Goal: Task Accomplishment & Management: Use online tool/utility

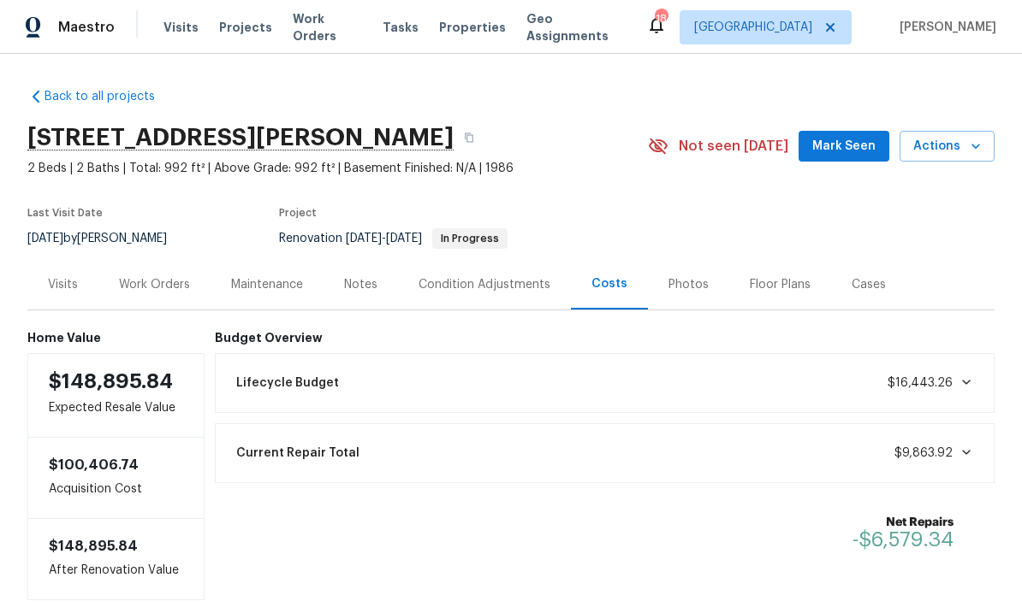
click at [685, 284] on div "Photos" at bounding box center [688, 284] width 40 height 17
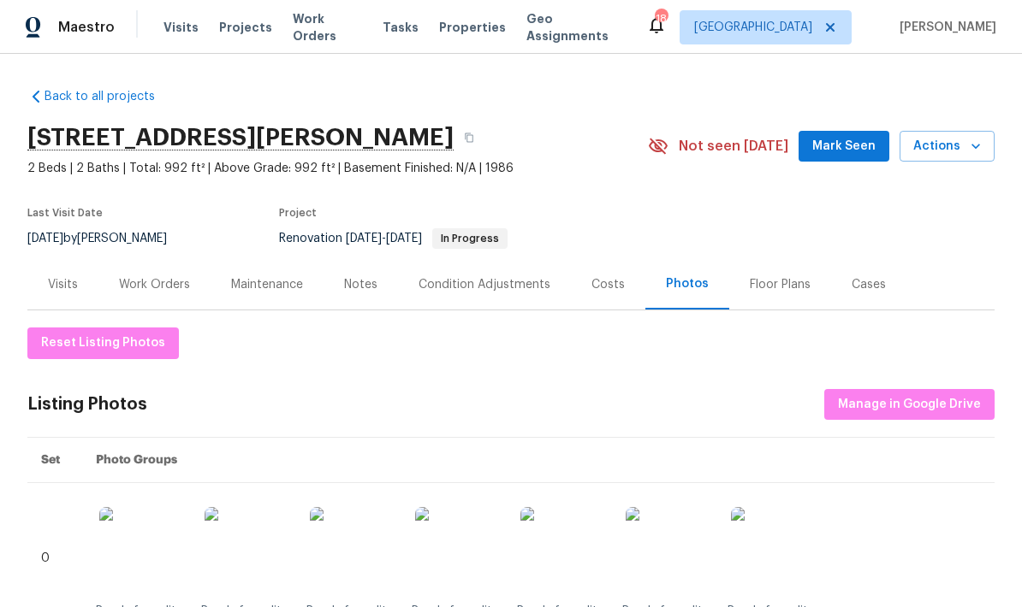
click at [160, 285] on div "Work Orders" at bounding box center [154, 284] width 71 height 17
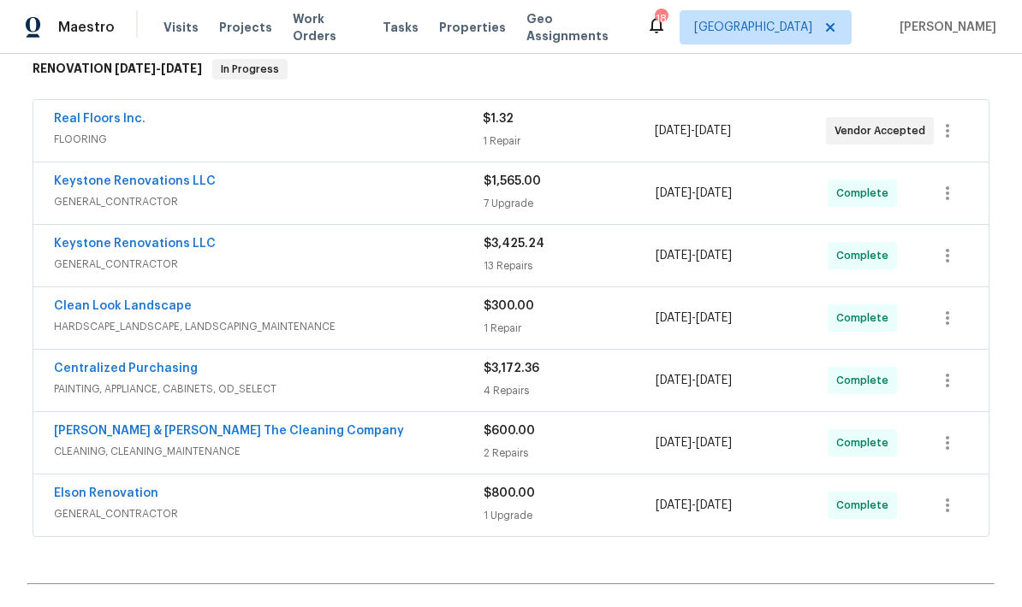
scroll to position [281, 0]
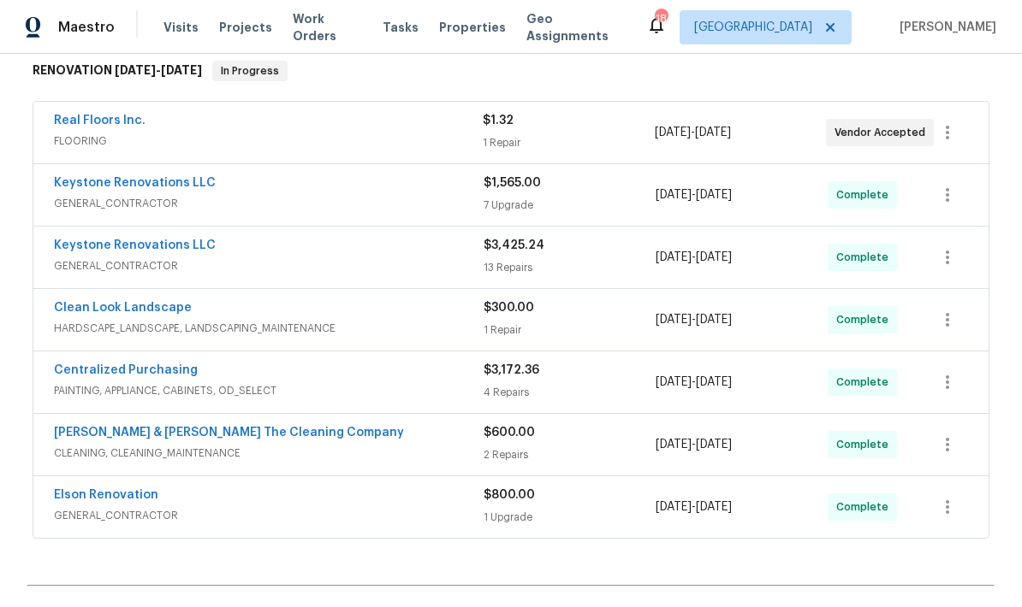
click at [393, 139] on span "FLOORING" at bounding box center [268, 141] width 429 height 17
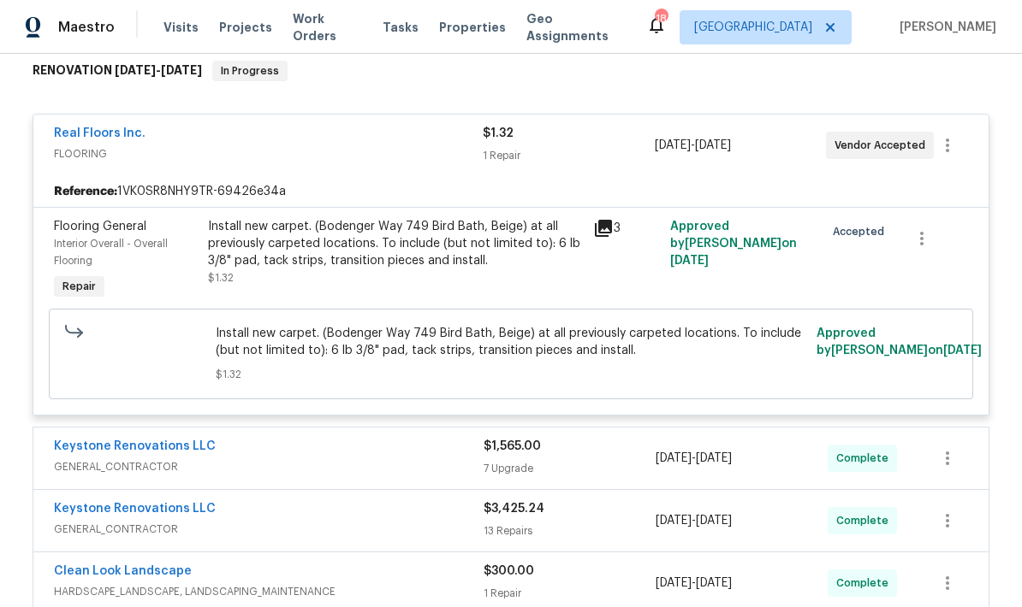
click at [474, 293] on div "Install new carpet. (Bodenger Way 749 Bird Bath, Beige) at all previously carpe…" at bounding box center [395, 261] width 385 height 96
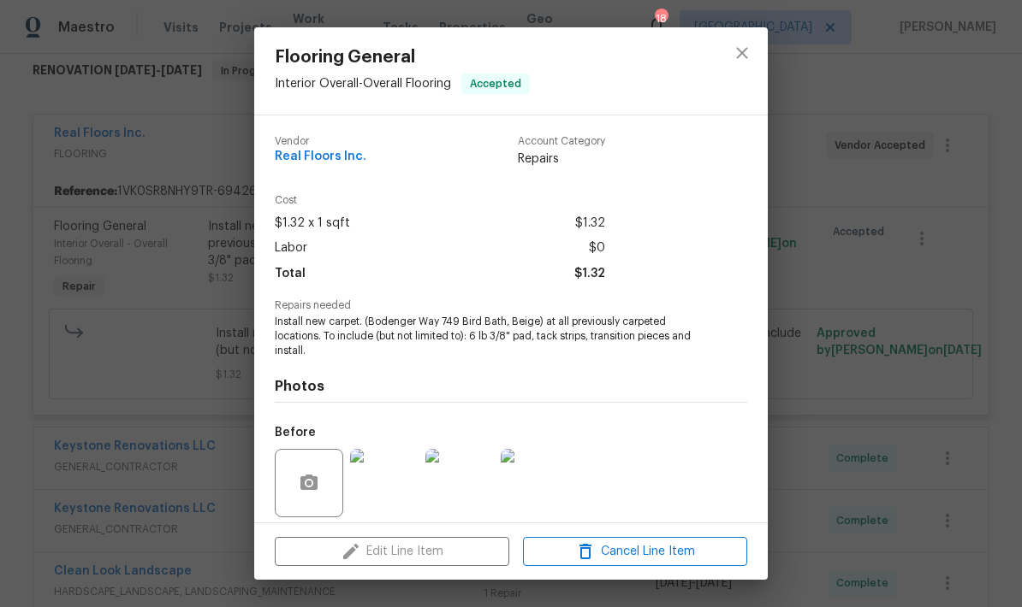
click at [432, 542] on div "Edit Line Item Cancel Line Item" at bounding box center [510, 552] width 513 height 57
click at [431, 542] on div "Edit Line Item Cancel Line Item" at bounding box center [510, 552] width 513 height 57
click at [429, 542] on div "Edit Line Item Cancel Line Item" at bounding box center [510, 552] width 513 height 57
click at [429, 541] on div "Edit Line Item Cancel Line Item" at bounding box center [510, 552] width 513 height 57
click at [434, 552] on div "Edit Line Item Cancel Line Item" at bounding box center [510, 552] width 513 height 57
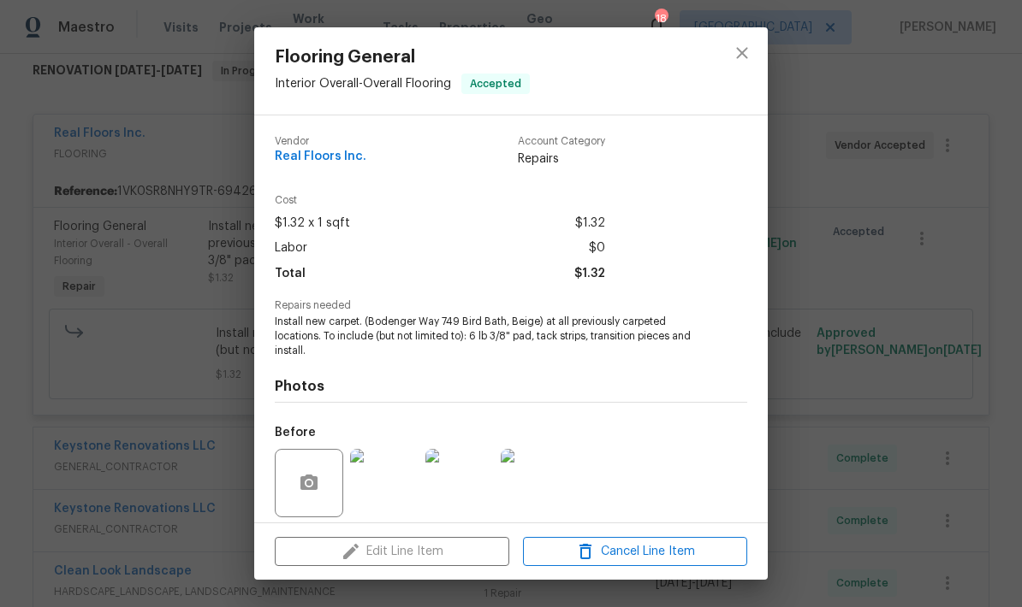
click at [454, 548] on div "Edit Line Item Cancel Line Item" at bounding box center [510, 552] width 513 height 57
click at [461, 551] on div "Edit Line Item Cancel Line Item" at bounding box center [510, 552] width 513 height 57
click at [468, 551] on div "Edit Line Item Cancel Line Item" at bounding box center [510, 552] width 513 height 57
click at [471, 552] on div "Edit Line Item Cancel Line Item" at bounding box center [510, 552] width 513 height 57
click at [742, 51] on icon "close" at bounding box center [741, 53] width 21 height 21
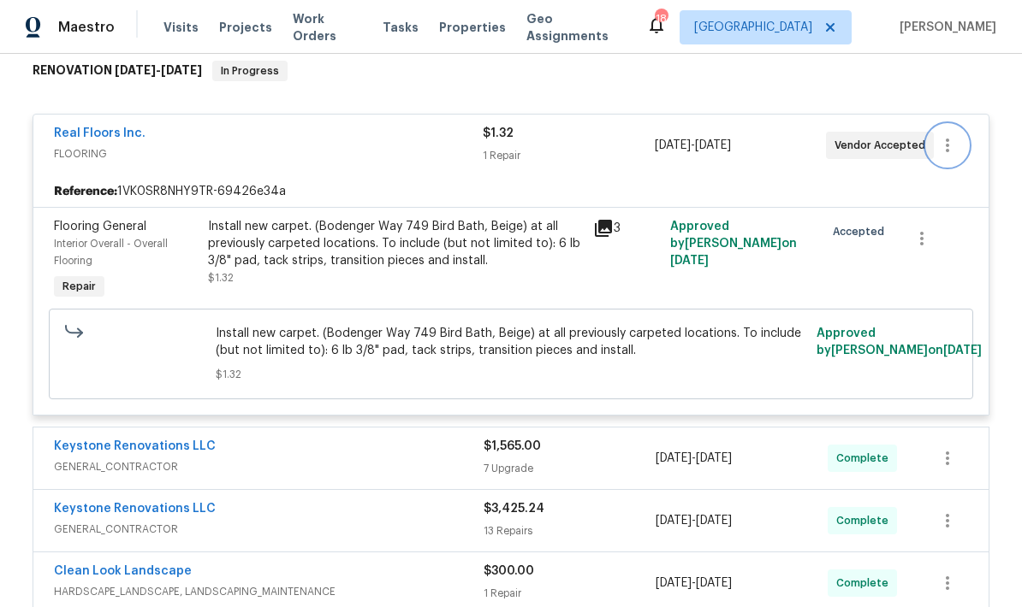
click at [944, 152] on icon "button" at bounding box center [947, 145] width 21 height 21
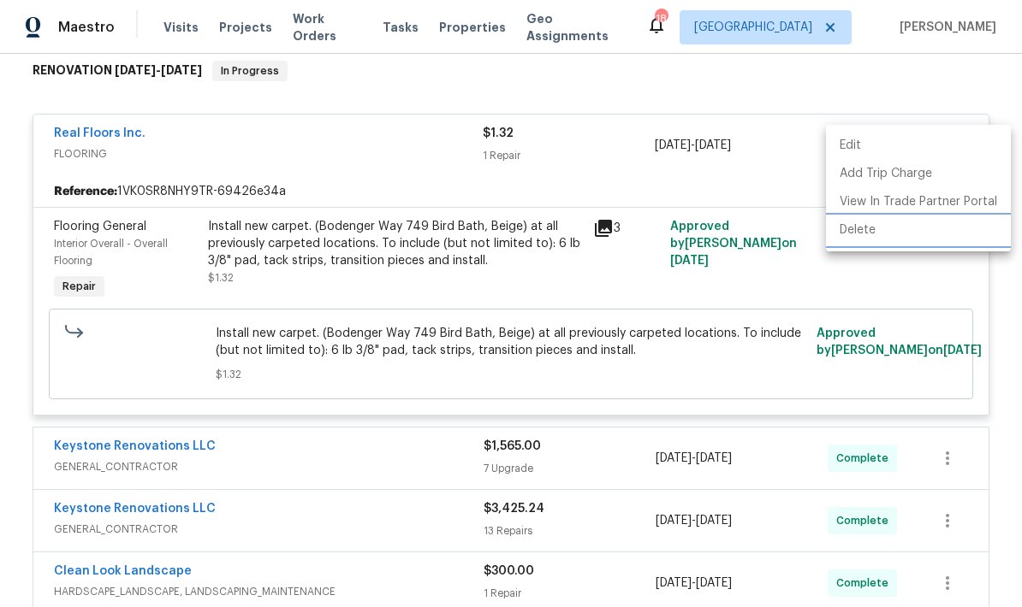
click at [868, 238] on li "Delete" at bounding box center [918, 230] width 185 height 28
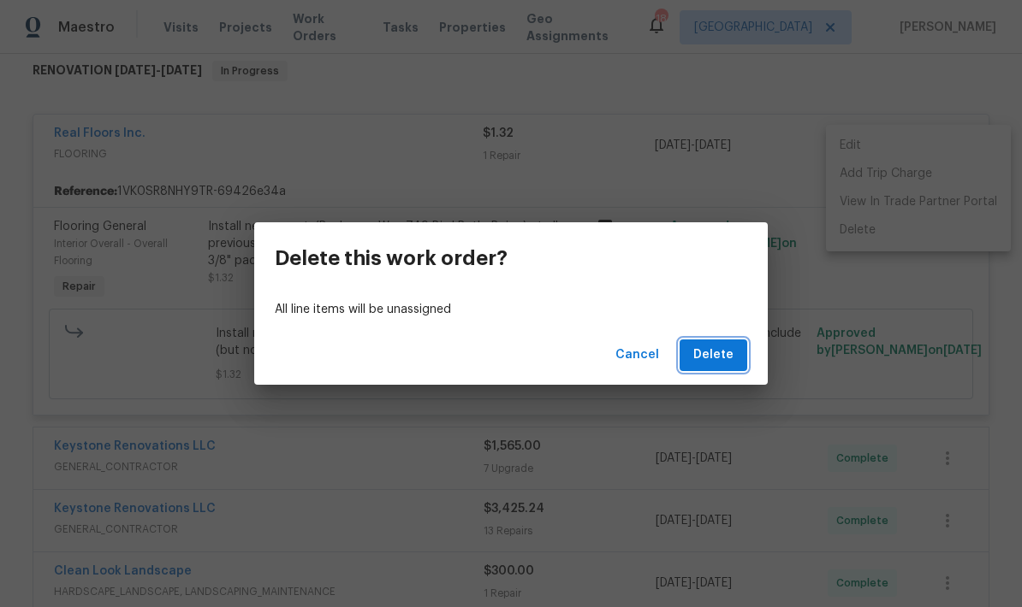
click at [735, 358] on button "Delete" at bounding box center [713, 356] width 68 height 32
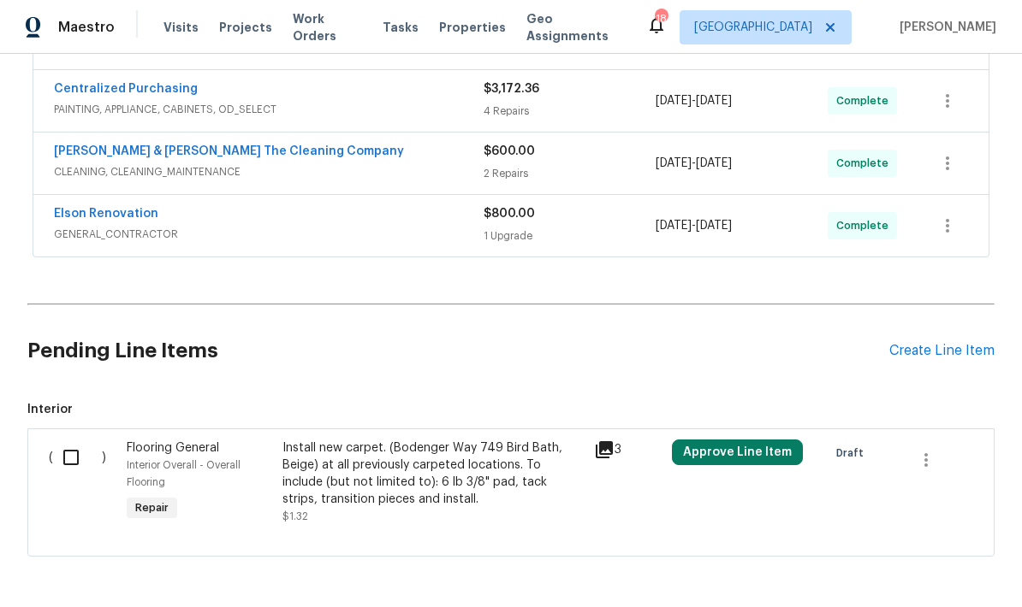
scroll to position [498, 0]
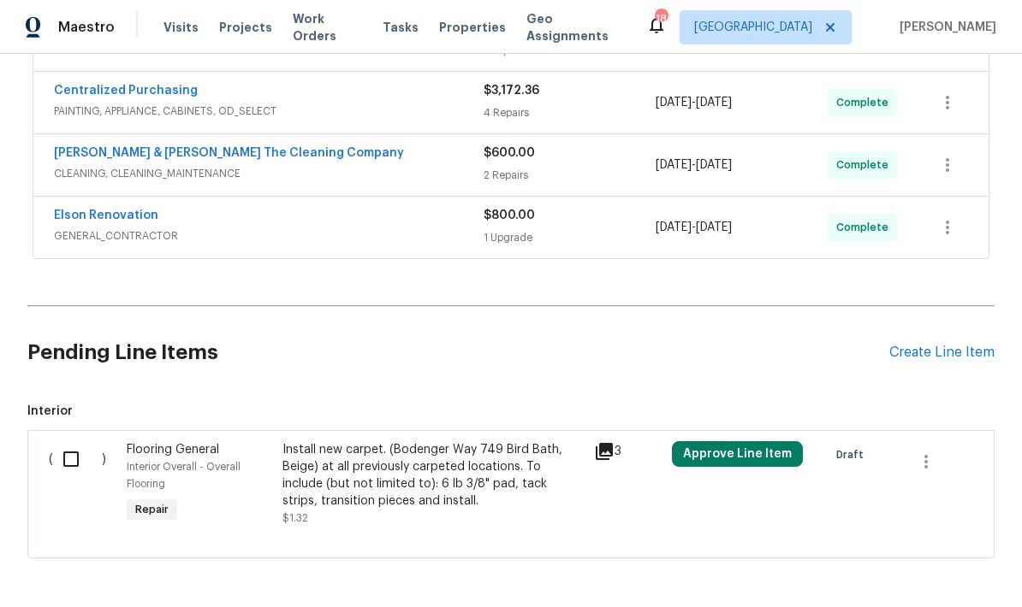
click at [423, 482] on div "Install new carpet. (Bodenger Way 749 Bird Bath, Beige) at all previously carpe…" at bounding box center [432, 475] width 301 height 68
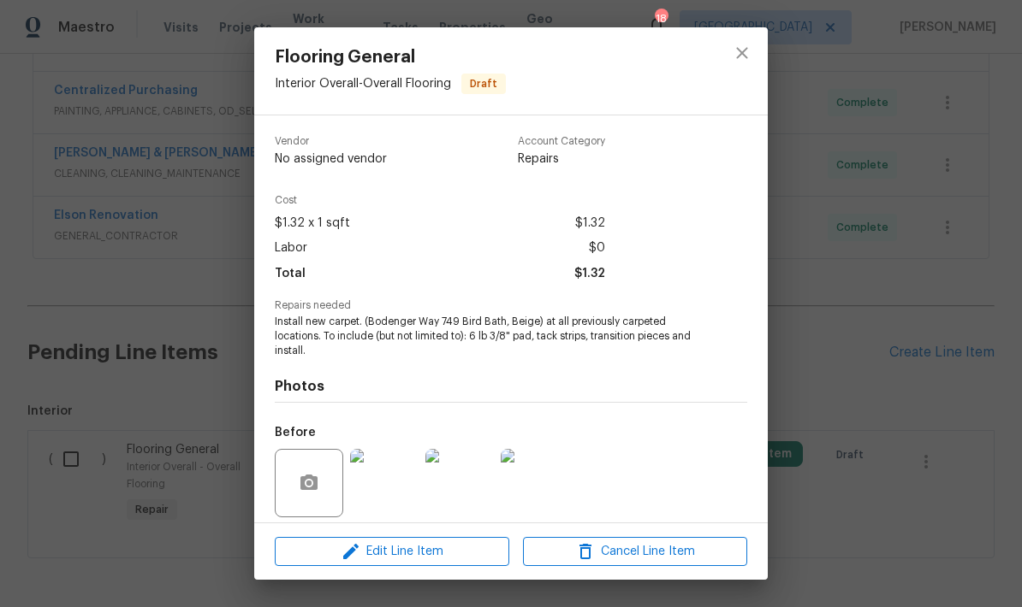
click at [839, 367] on div "Flooring General Interior Overall - Overall Flooring Draft Vendor No assigned v…" at bounding box center [511, 303] width 1022 height 607
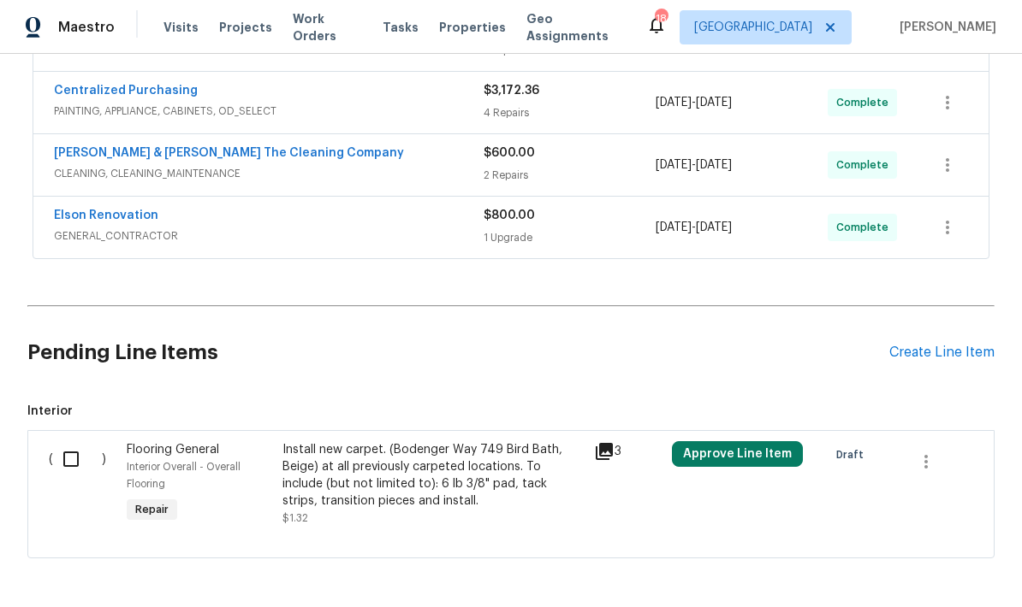
click at [718, 453] on button "Approve Line Item" at bounding box center [737, 454] width 131 height 26
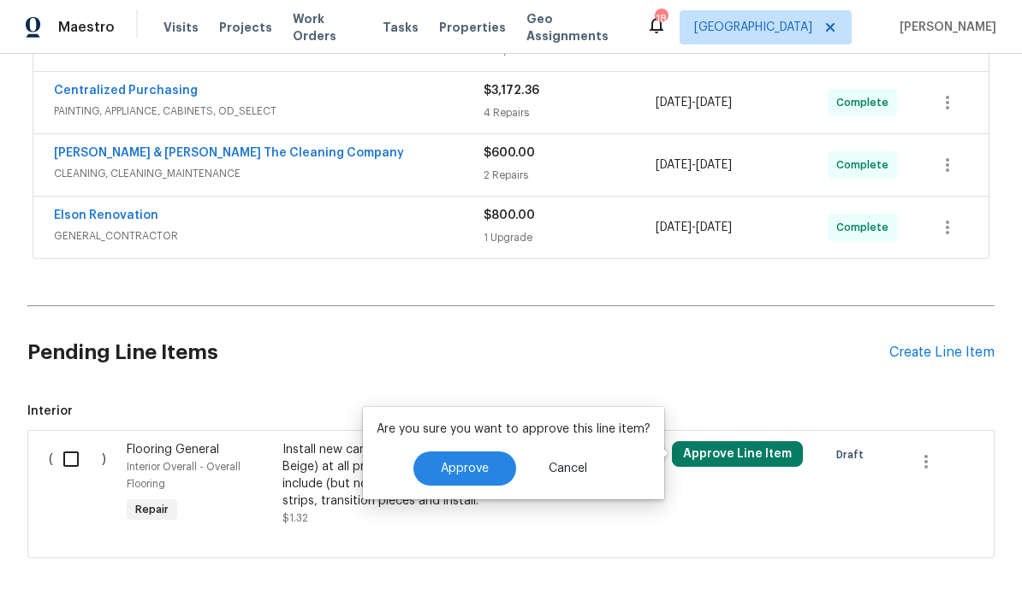
click at [524, 527] on div "Install new carpet. (Bodenger Way 749 Bird Bath, Beige) at all previously carpe…" at bounding box center [432, 484] width 311 height 96
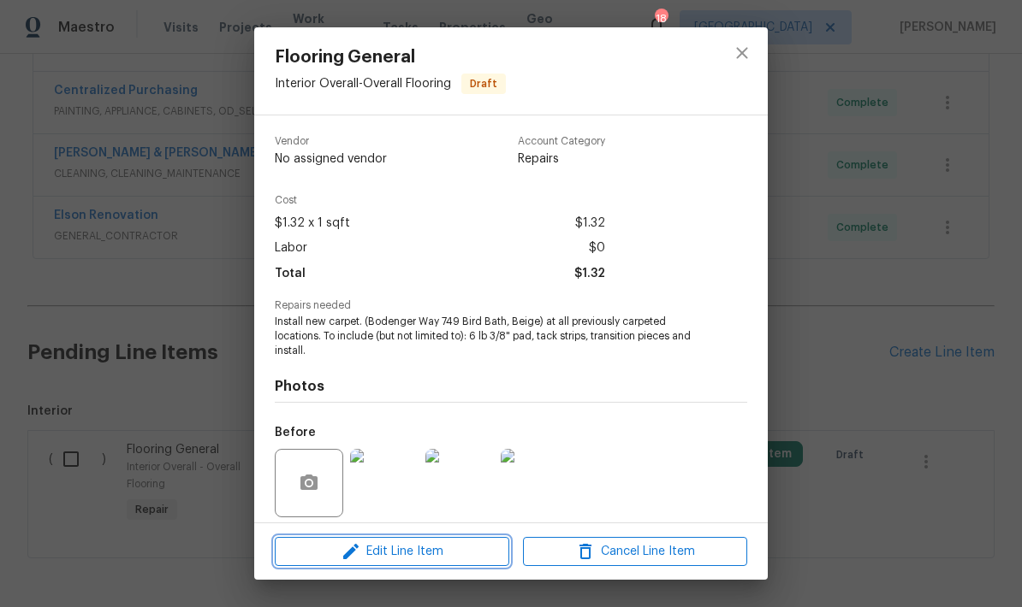
click at [452, 555] on span "Edit Line Item" at bounding box center [392, 552] width 224 height 21
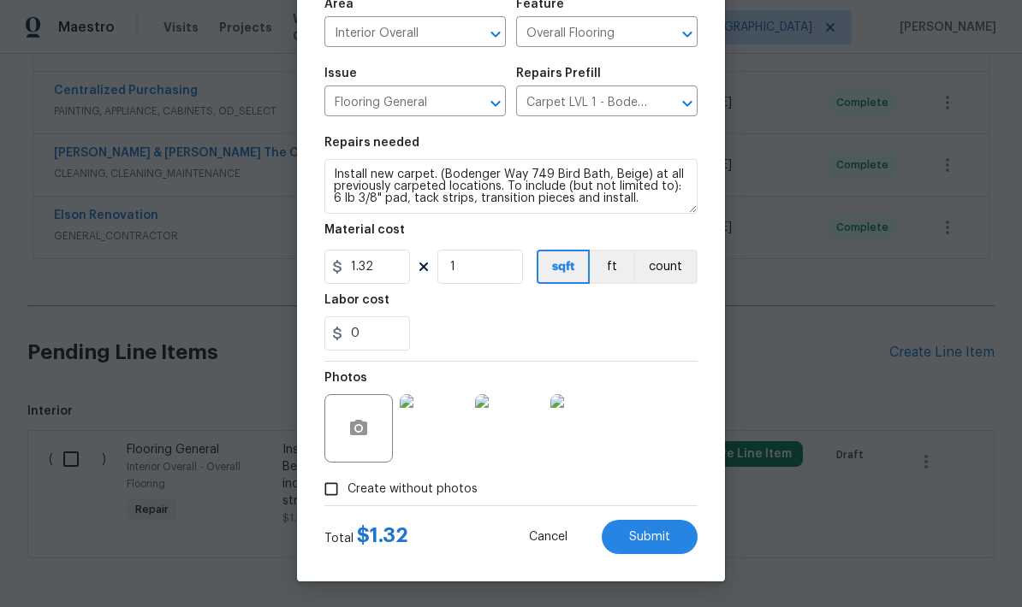
scroll to position [133, 0]
click at [382, 268] on input "1.32" at bounding box center [367, 267] width 86 height 34
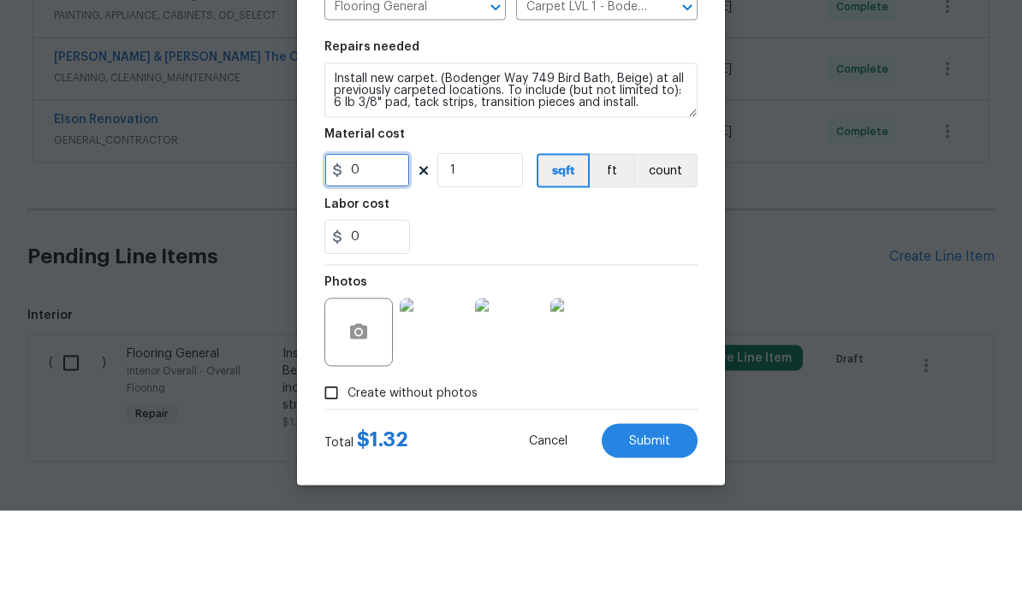
scroll to position [68, 0]
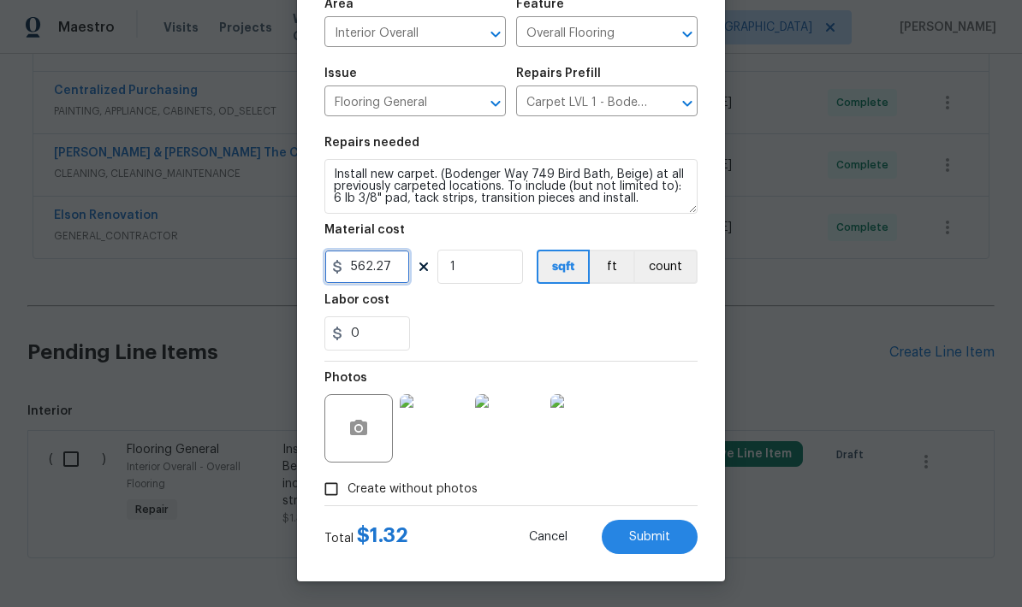
type input "562.27"
click at [571, 345] on div "0" at bounding box center [510, 334] width 373 height 34
click at [647, 538] on span "Submit" at bounding box center [649, 537] width 41 height 13
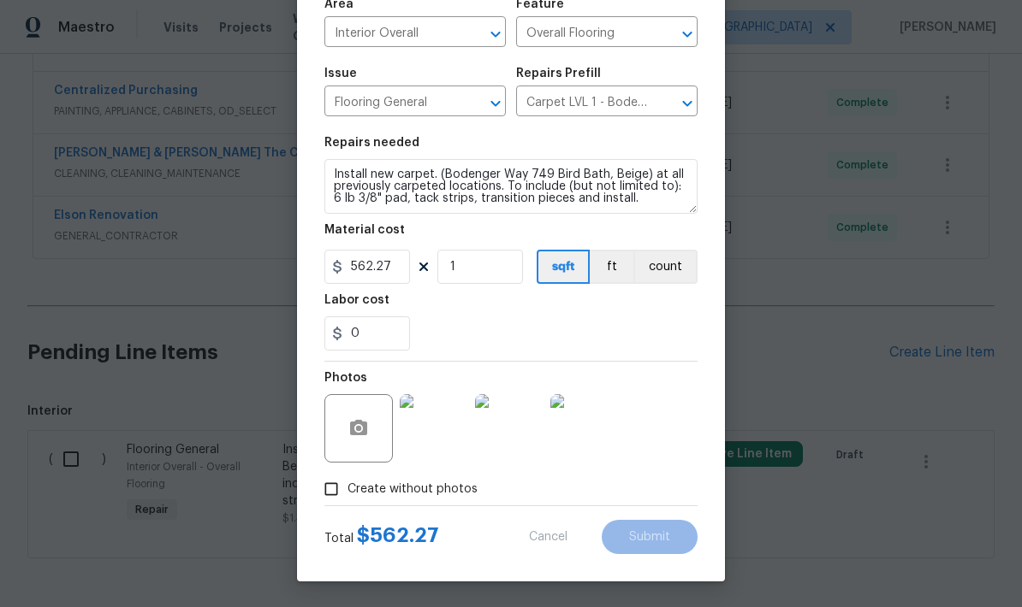
click at [665, 322] on div "0" at bounding box center [510, 334] width 373 height 34
click at [534, 503] on div "Create without photos" at bounding box center [510, 489] width 373 height 33
click at [538, 500] on div "Create without photos" at bounding box center [510, 489] width 373 height 33
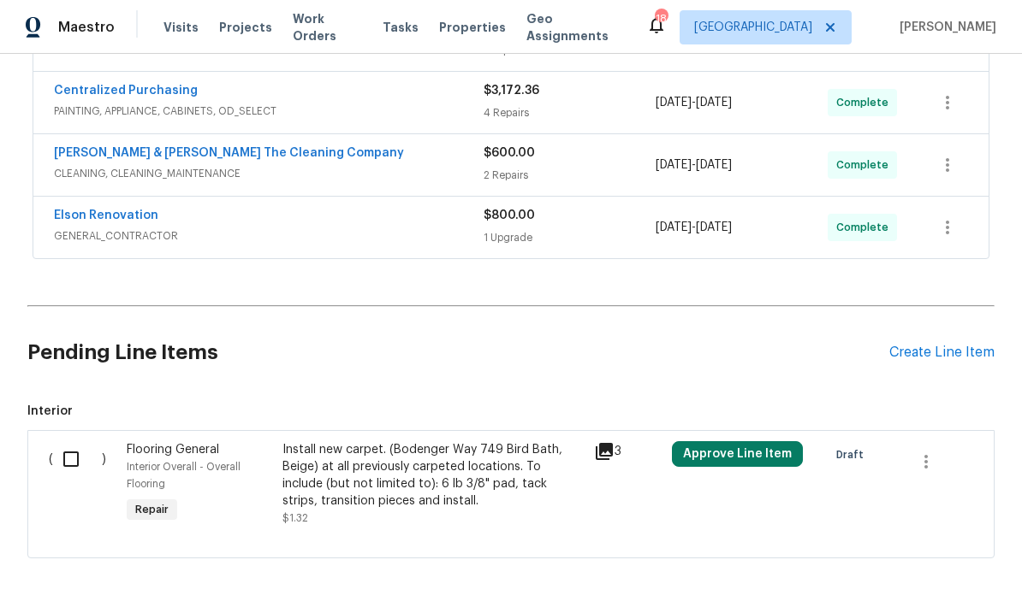
click at [665, 403] on span "Interior" at bounding box center [510, 411] width 967 height 17
click at [718, 454] on button "Approve Line Item" at bounding box center [737, 454] width 131 height 26
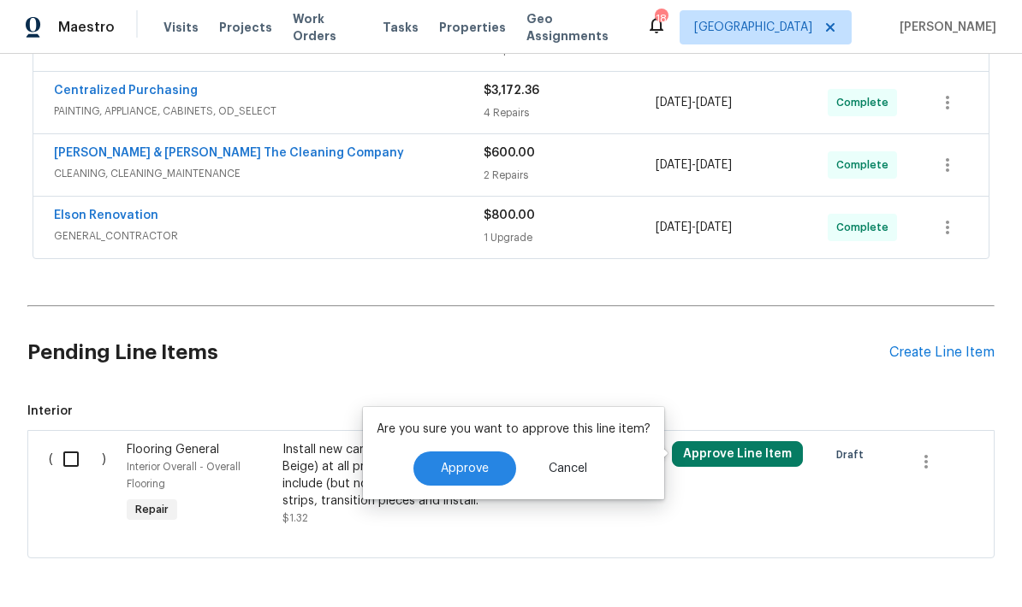
click at [470, 477] on button "Approve" at bounding box center [464, 469] width 103 height 34
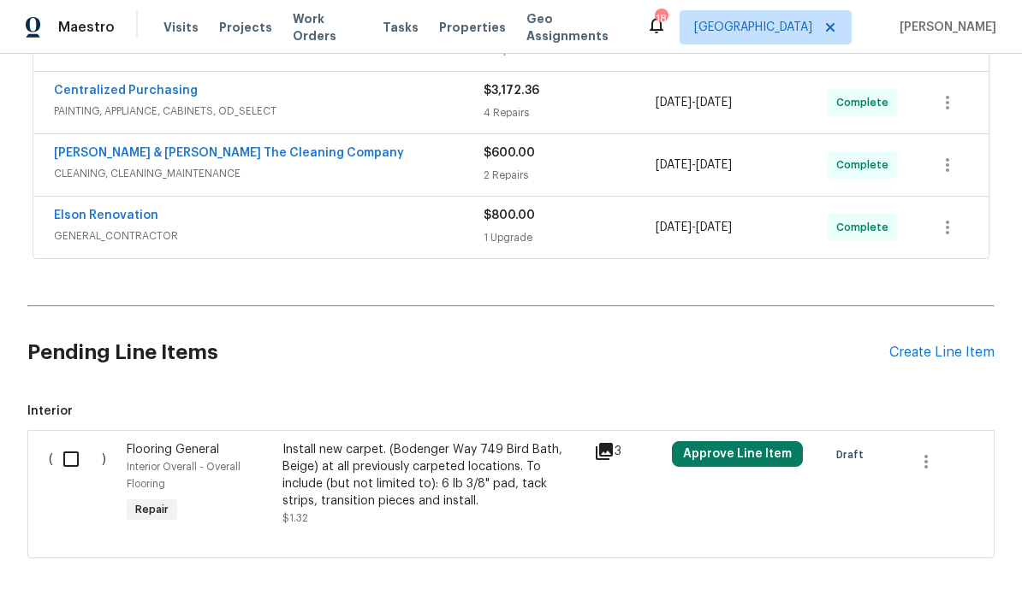
click at [67, 455] on input "checkbox" at bounding box center [77, 459] width 49 height 36
checkbox input "true"
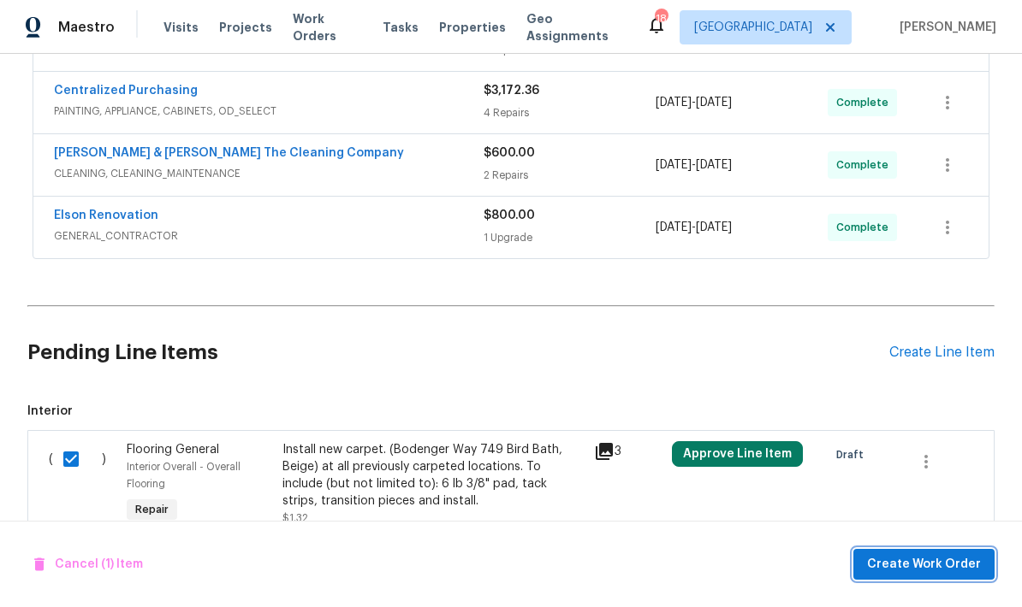
click at [901, 571] on span "Create Work Order" at bounding box center [924, 564] width 114 height 21
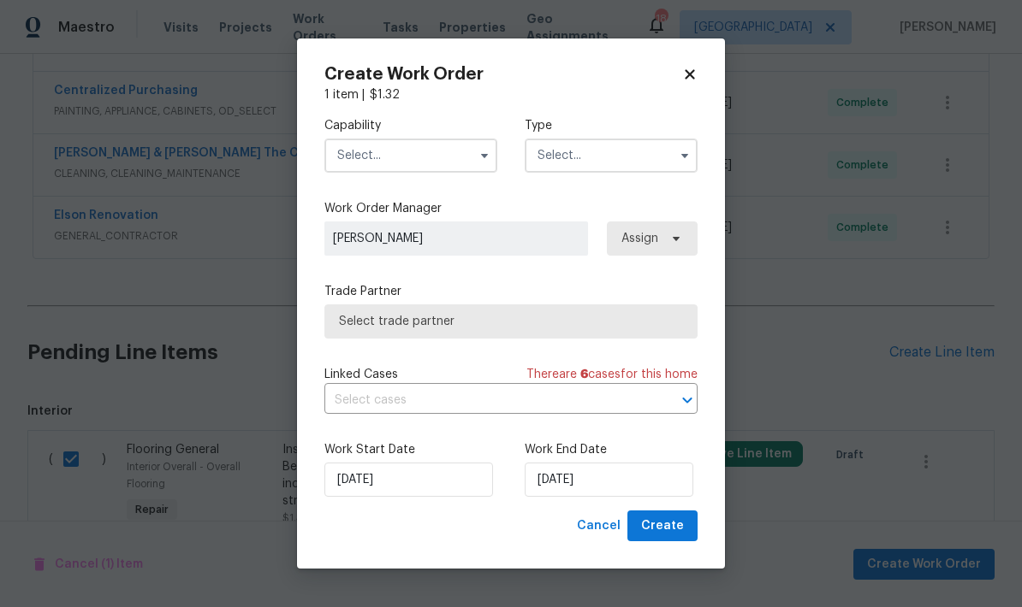
click at [449, 156] on input "text" at bounding box center [410, 156] width 173 height 34
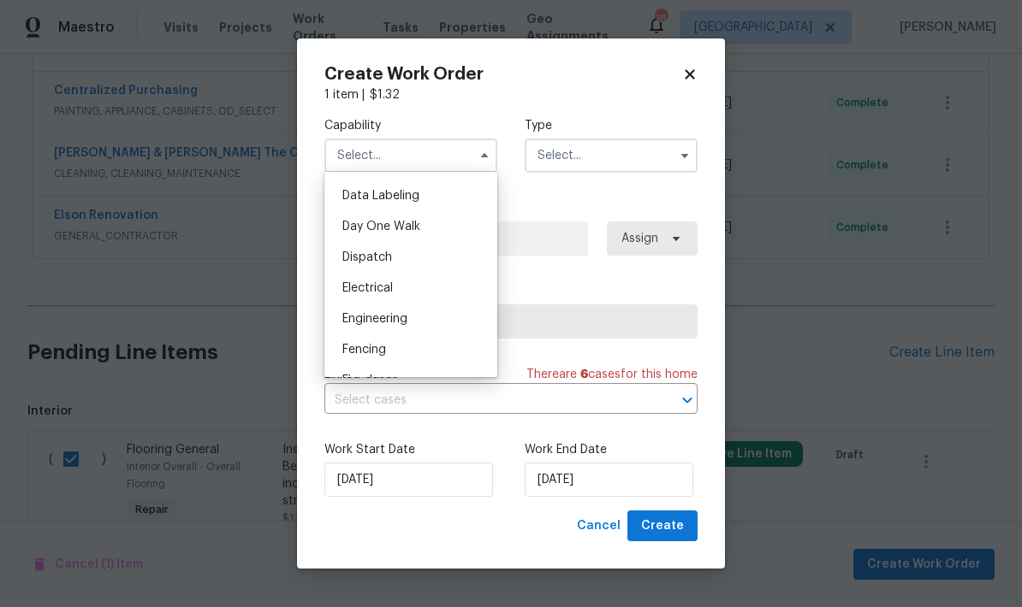
scroll to position [542, 0]
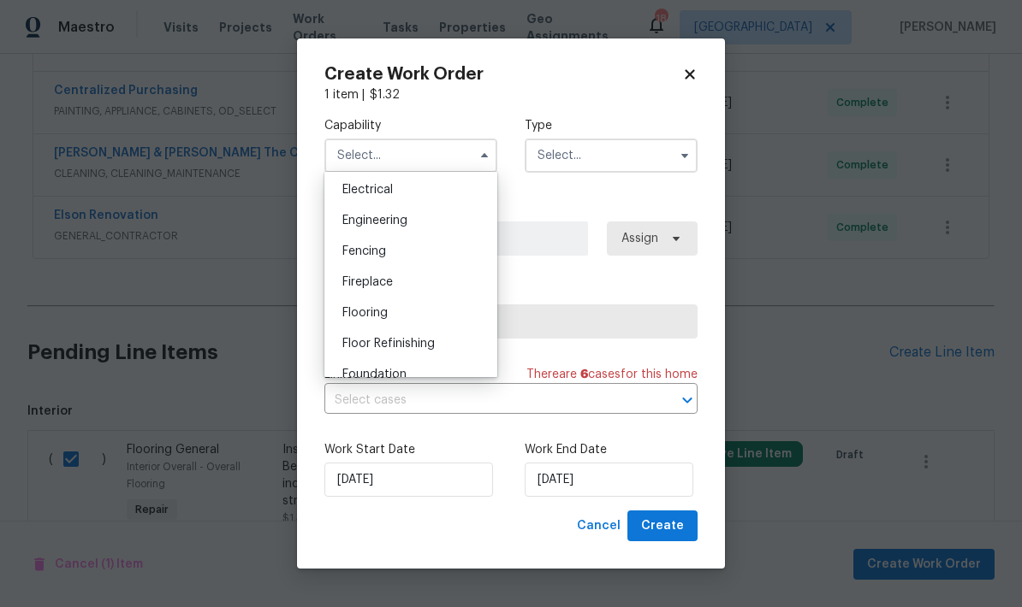
click at [393, 315] on div "Flooring" at bounding box center [411, 313] width 164 height 31
type input "Flooring"
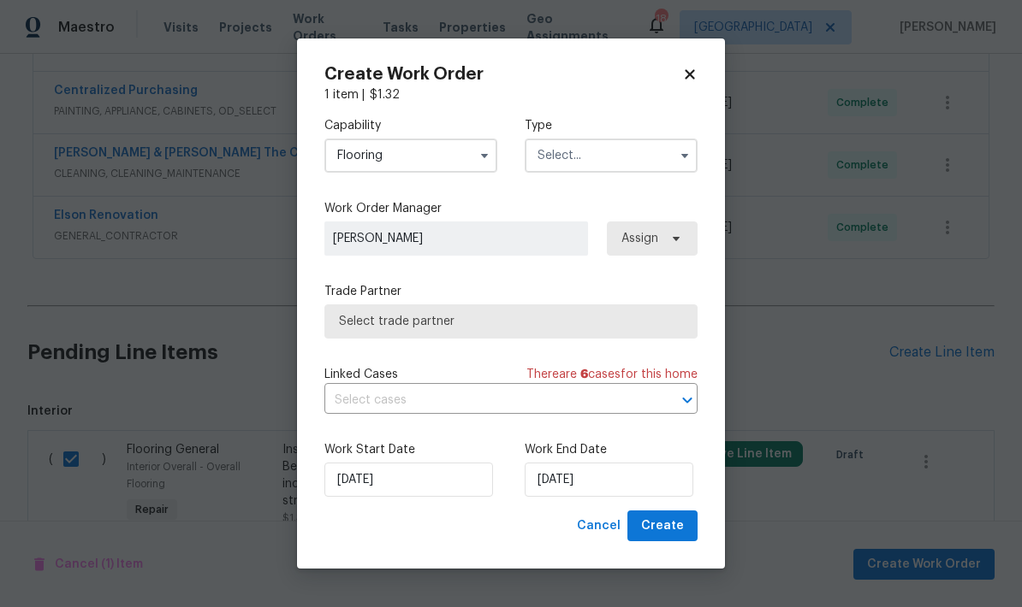
click at [595, 160] on input "text" at bounding box center [610, 156] width 173 height 34
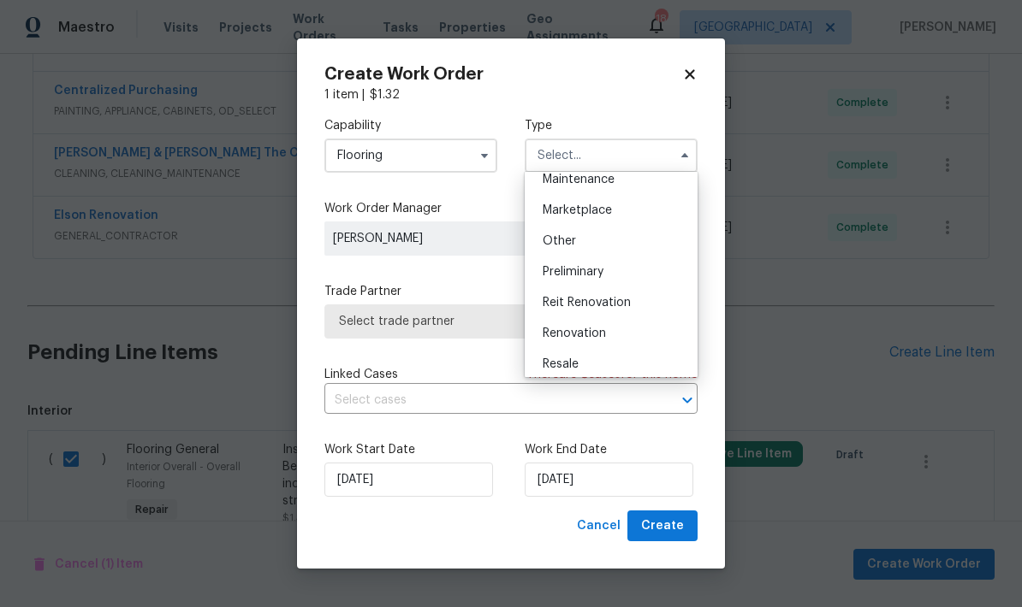
scroll to position [291, 0]
click at [594, 331] on span "Renovation" at bounding box center [573, 332] width 63 height 12
type input "Renovation"
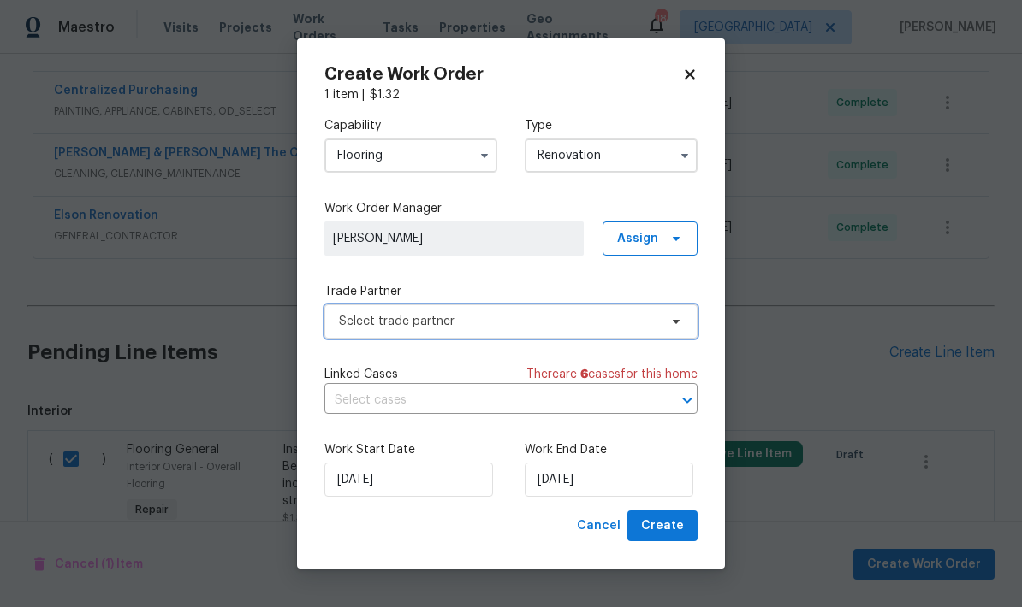
click at [488, 323] on span "Select trade partner" at bounding box center [498, 321] width 319 height 17
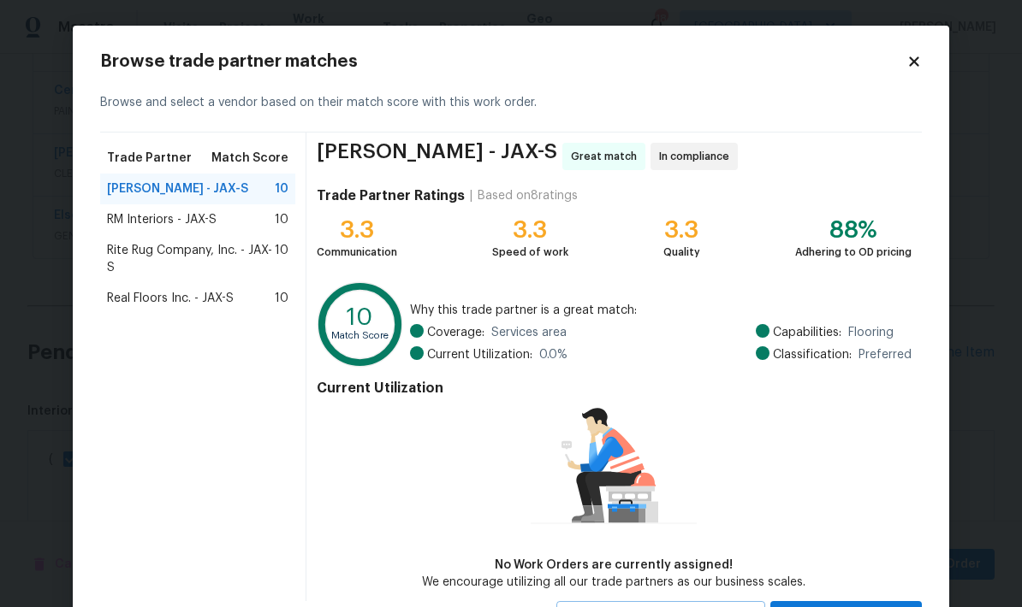
click at [198, 312] on div "Real Floors Inc. - JAX-S 10" at bounding box center [197, 298] width 195 height 31
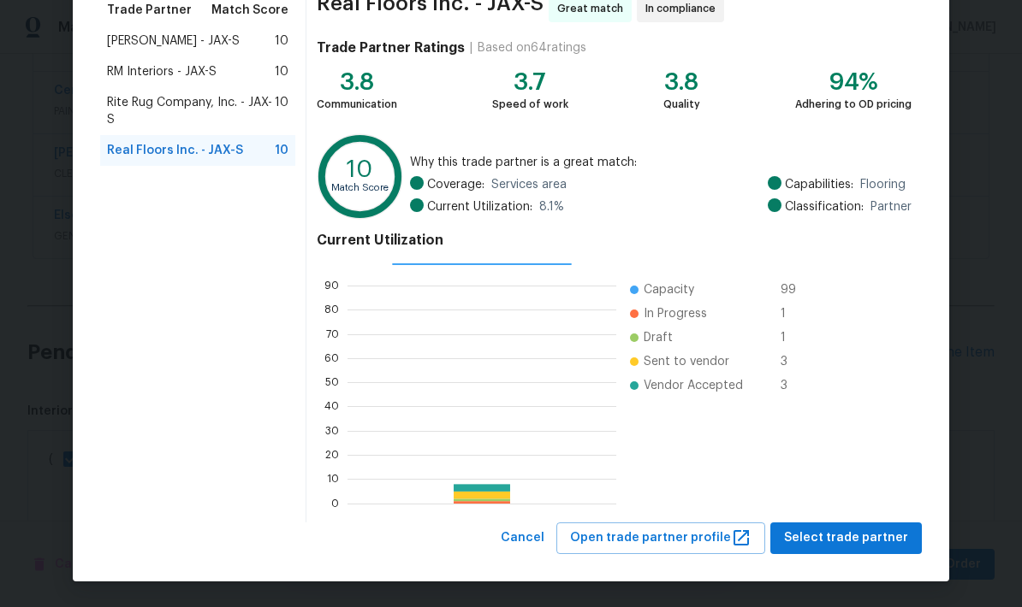
scroll to position [147, 0]
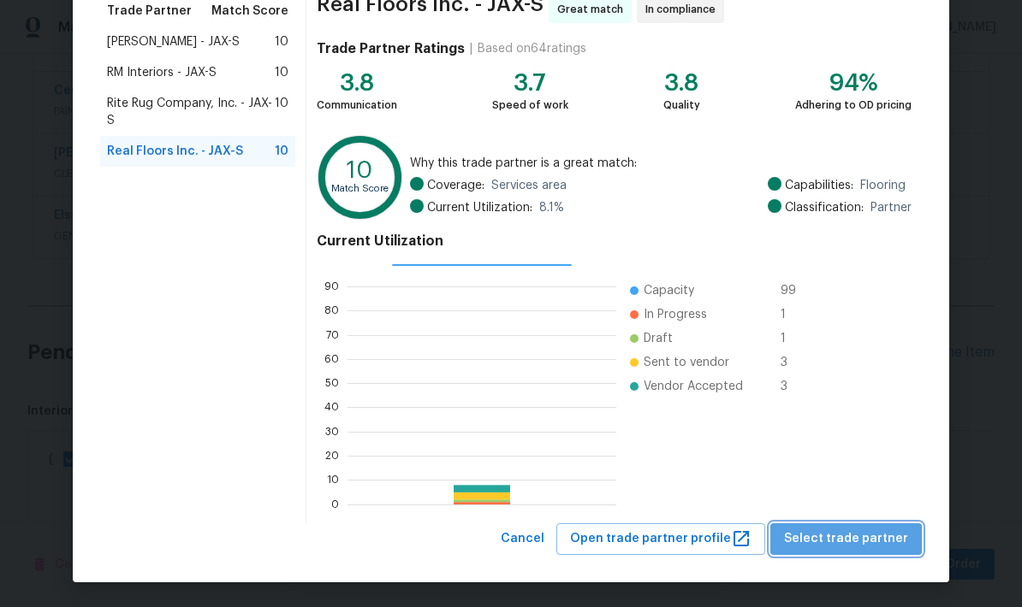
click at [863, 553] on button "Select trade partner" at bounding box center [845, 540] width 151 height 32
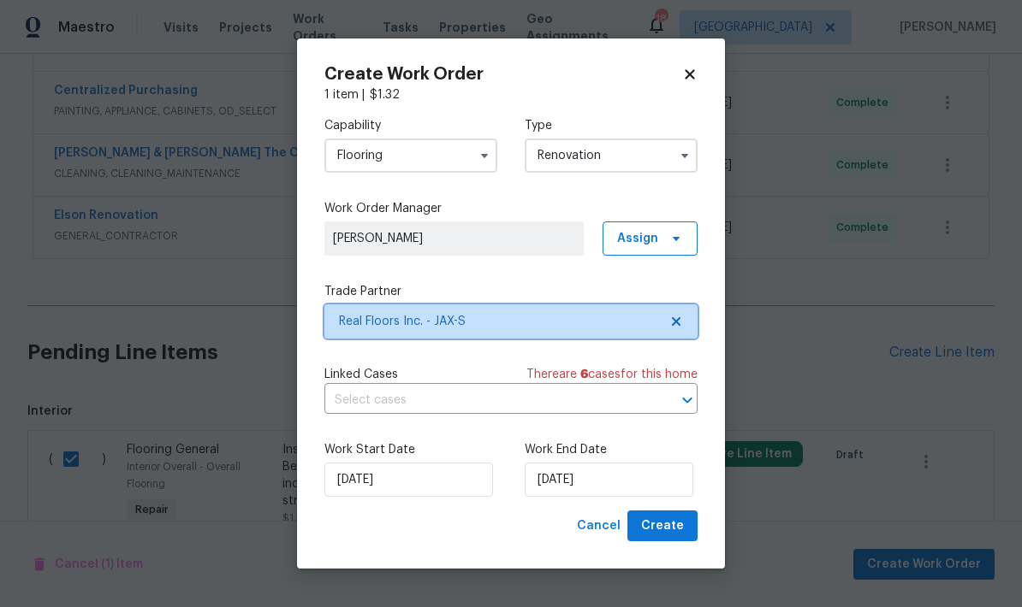
scroll to position [0, 0]
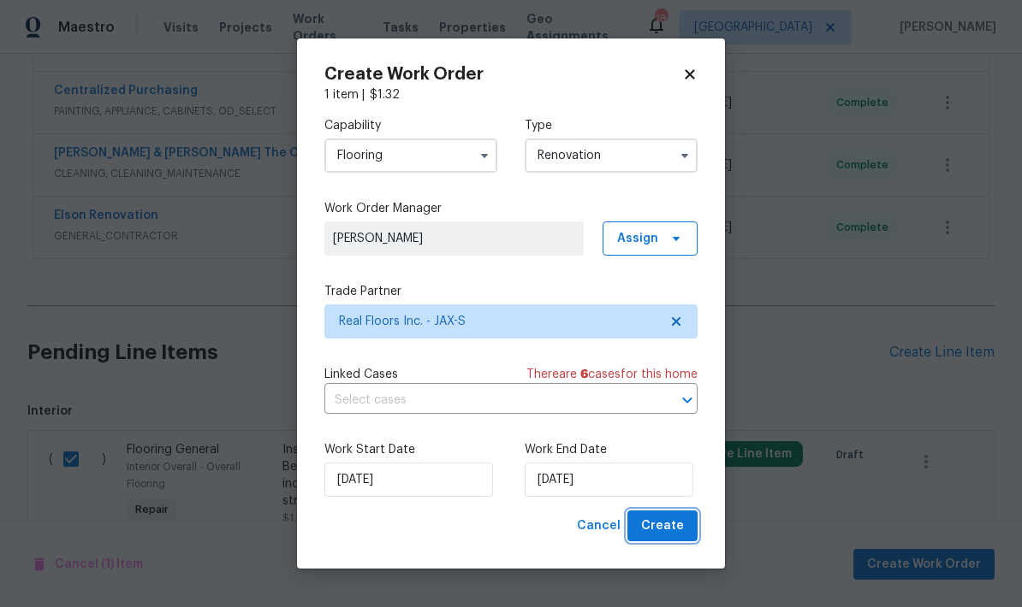
click at [670, 525] on span "Create" at bounding box center [662, 526] width 43 height 21
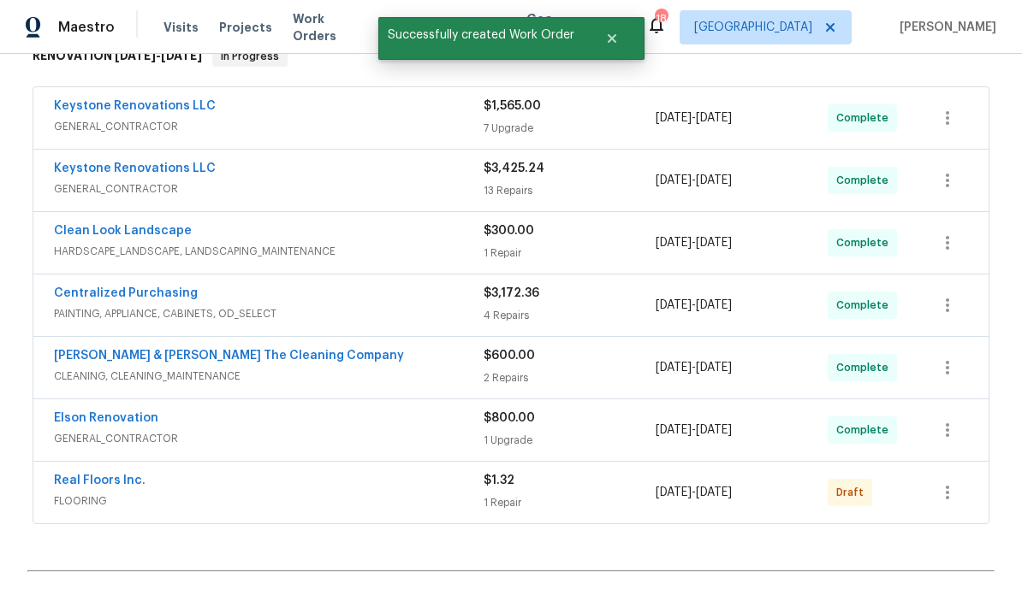
scroll to position [302, 0]
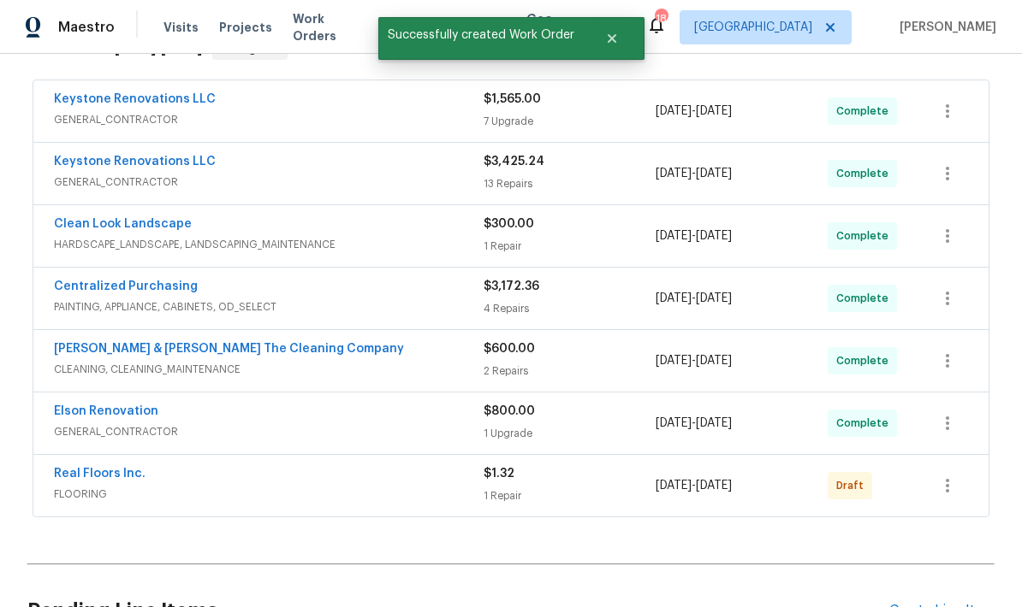
click at [421, 479] on div "Real Floors Inc." at bounding box center [268, 475] width 429 height 21
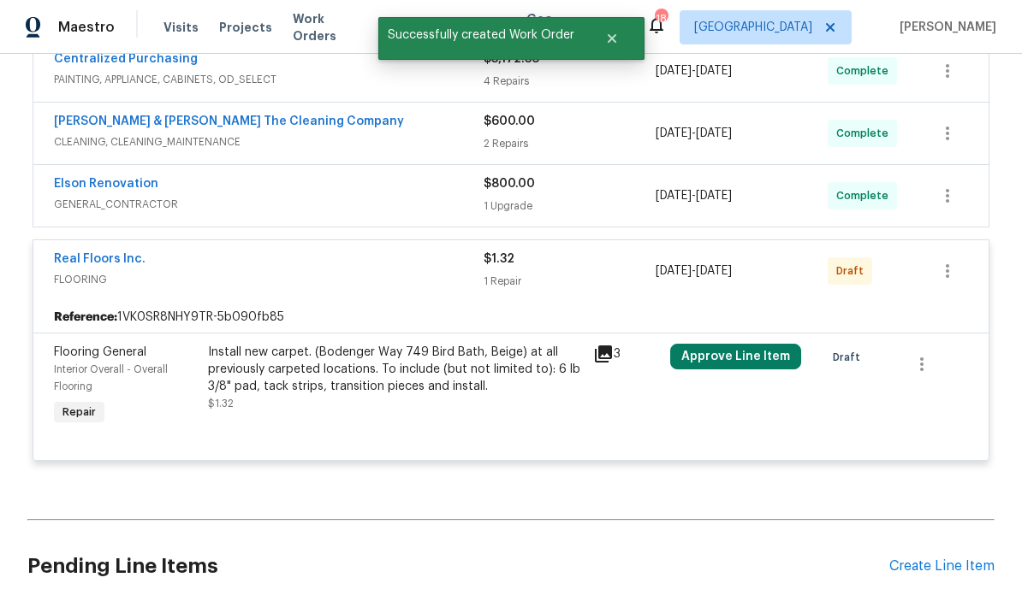
scroll to position [552, 0]
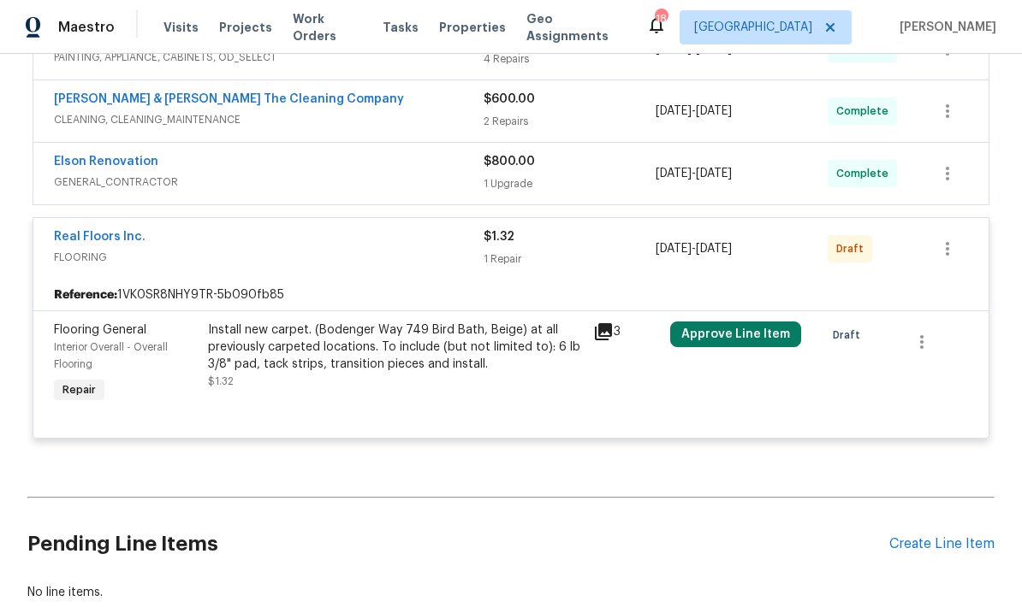
click at [457, 359] on div "Install new carpet. (Bodenger Way 749 Bird Bath, Beige) at all previously carpe…" at bounding box center [395, 347] width 375 height 51
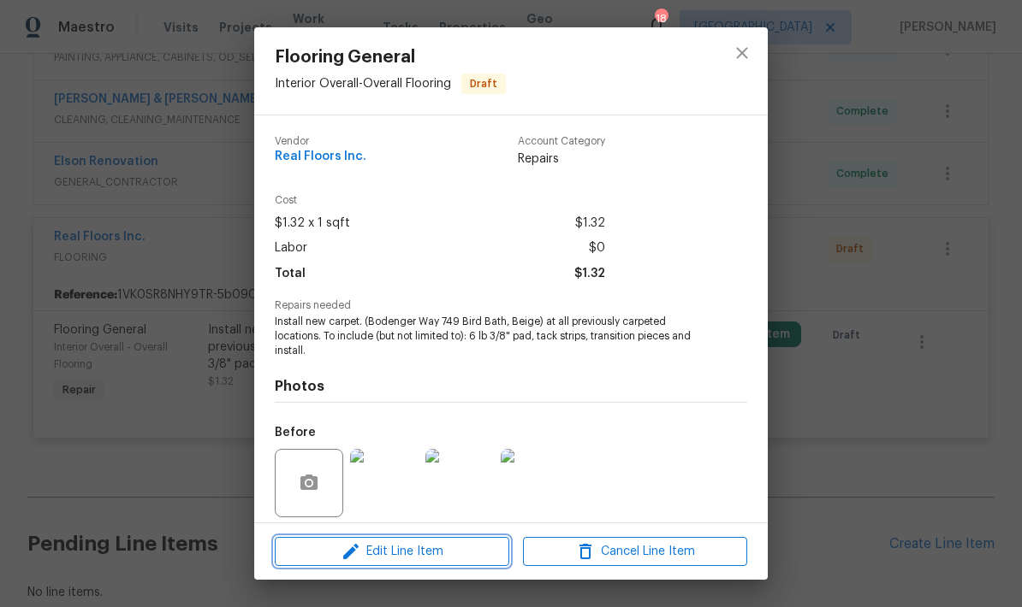
click at [429, 551] on span "Edit Line Item" at bounding box center [392, 552] width 224 height 21
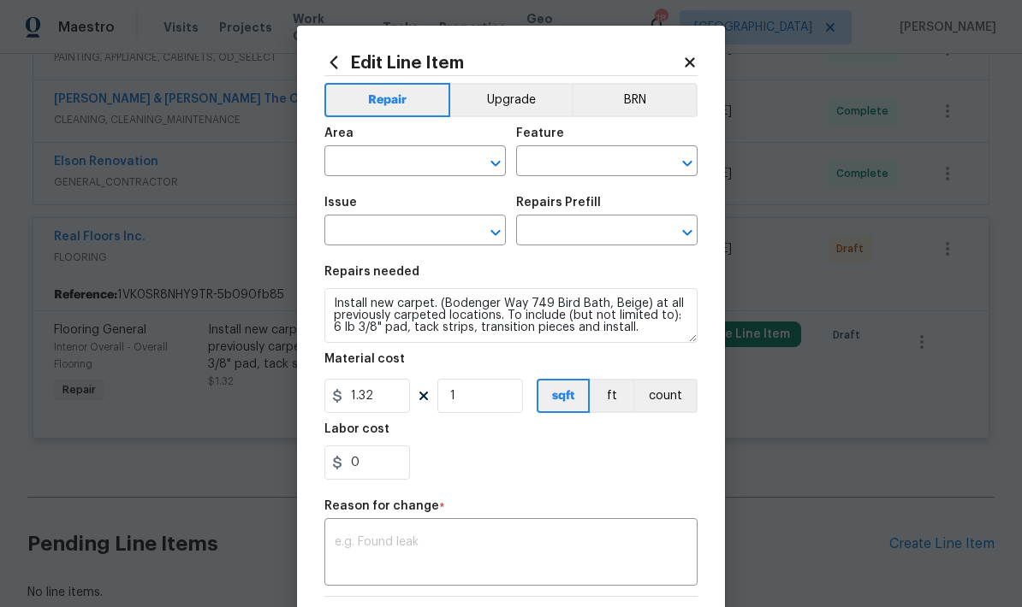
type input "Interior Overall"
type input "Overall Flooring"
type input "Flooring General"
type input "Carpet LVL 1 - Bodenger Way (Beige) $1.32"
click at [392, 400] on input "1.32" at bounding box center [367, 396] width 86 height 34
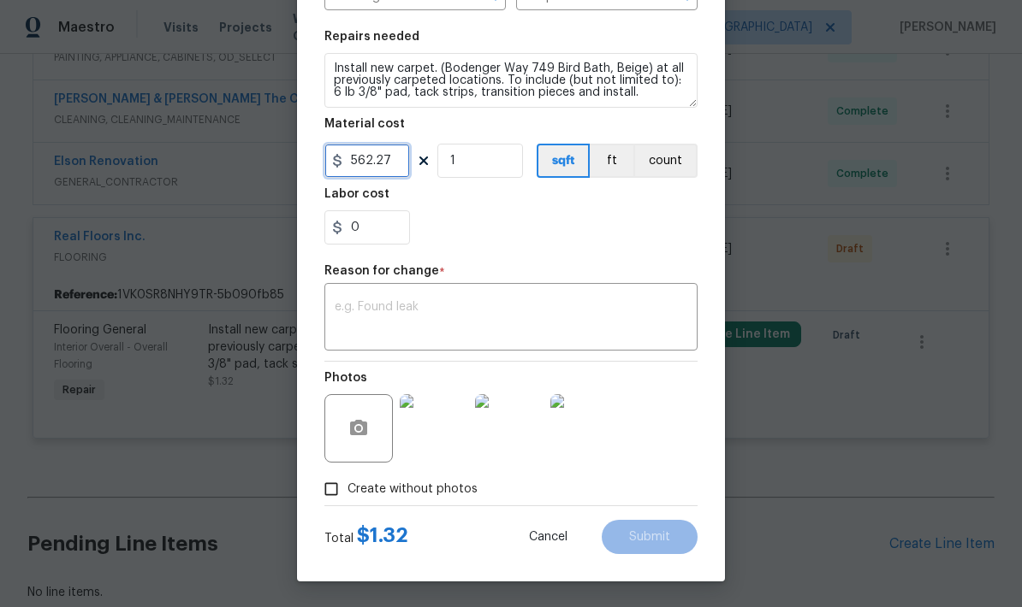
scroll to position [239, 0]
type input "562.27"
click at [680, 393] on div "Photos" at bounding box center [510, 417] width 373 height 111
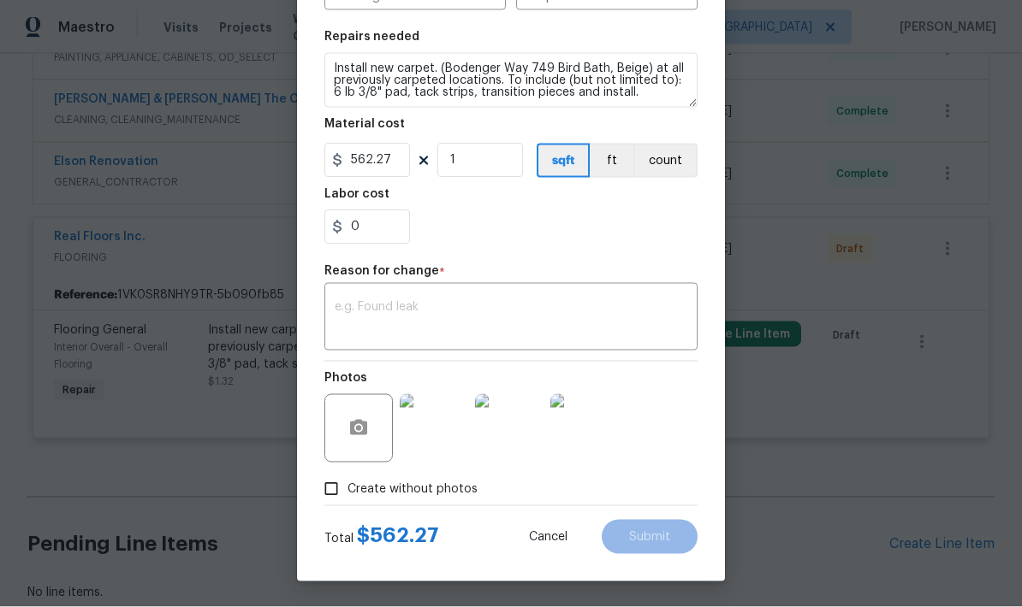
scroll to position [52, 0]
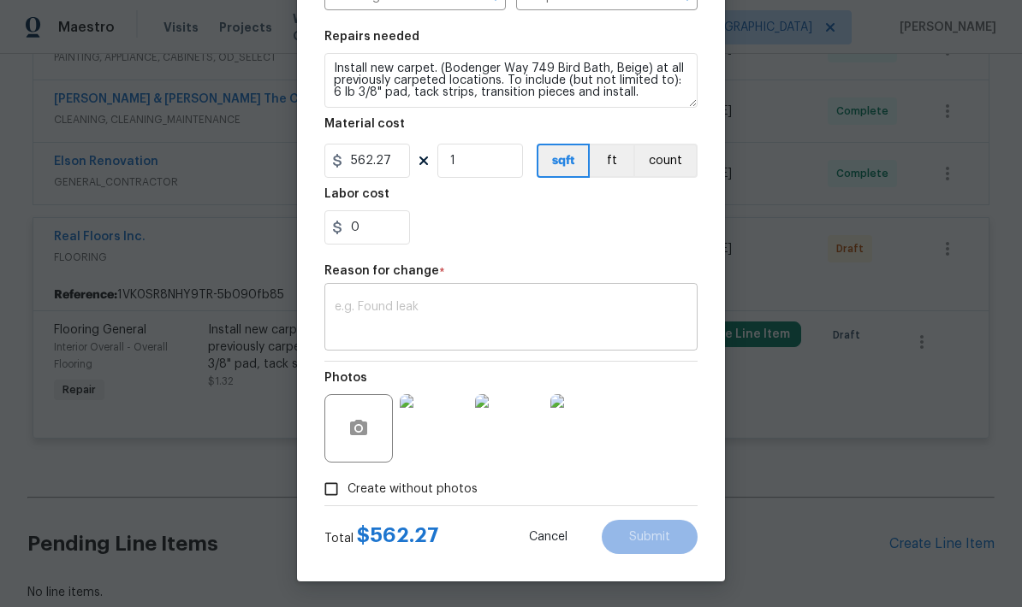
click at [473, 305] on textarea at bounding box center [511, 319] width 352 height 36
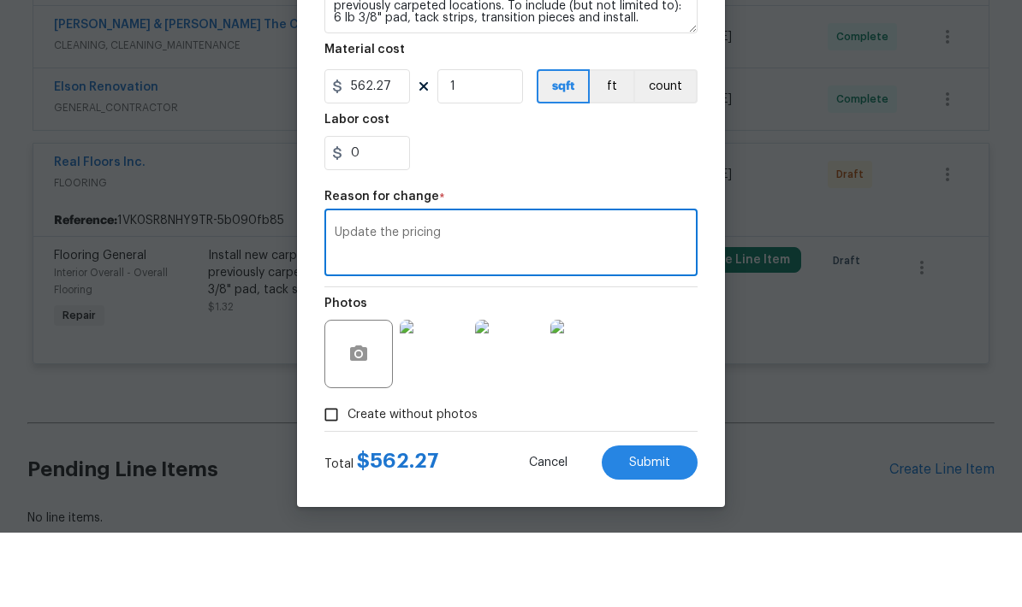
scroll to position [68, 0]
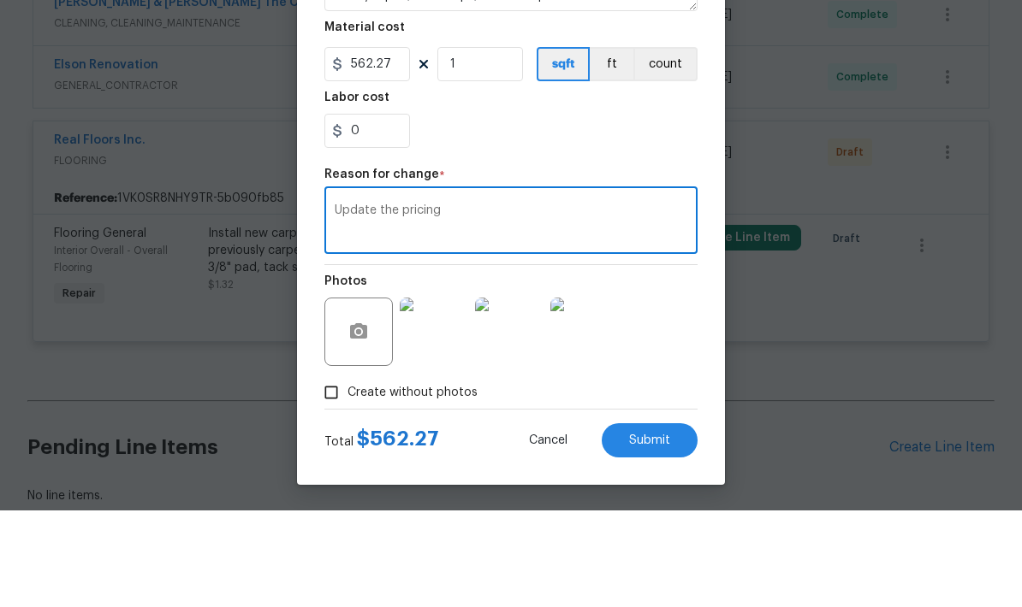
type textarea "Update the pricing"
click at [647, 531] on span "Submit" at bounding box center [649, 537] width 41 height 13
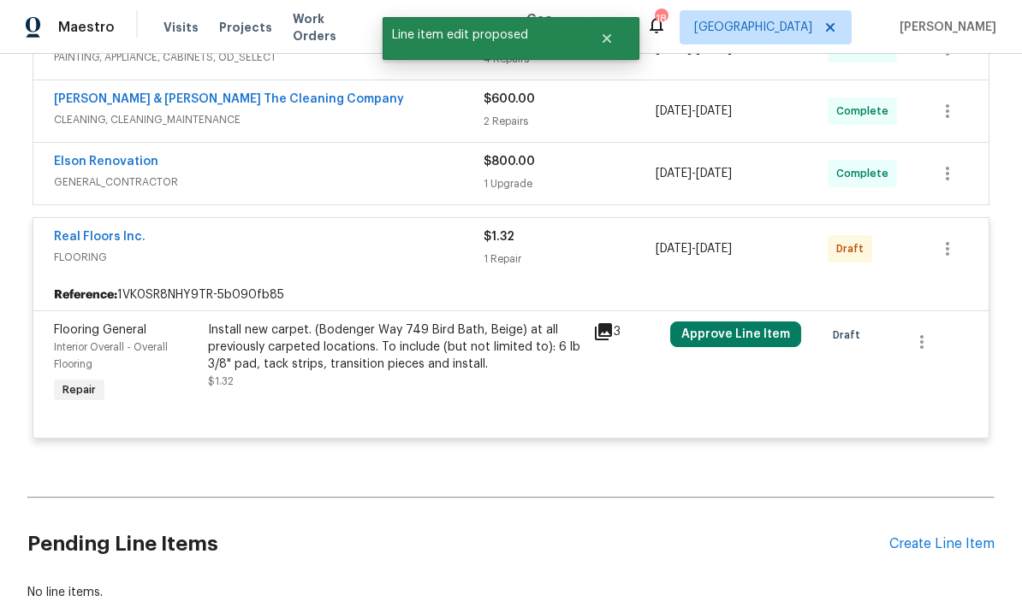
scroll to position [0, 0]
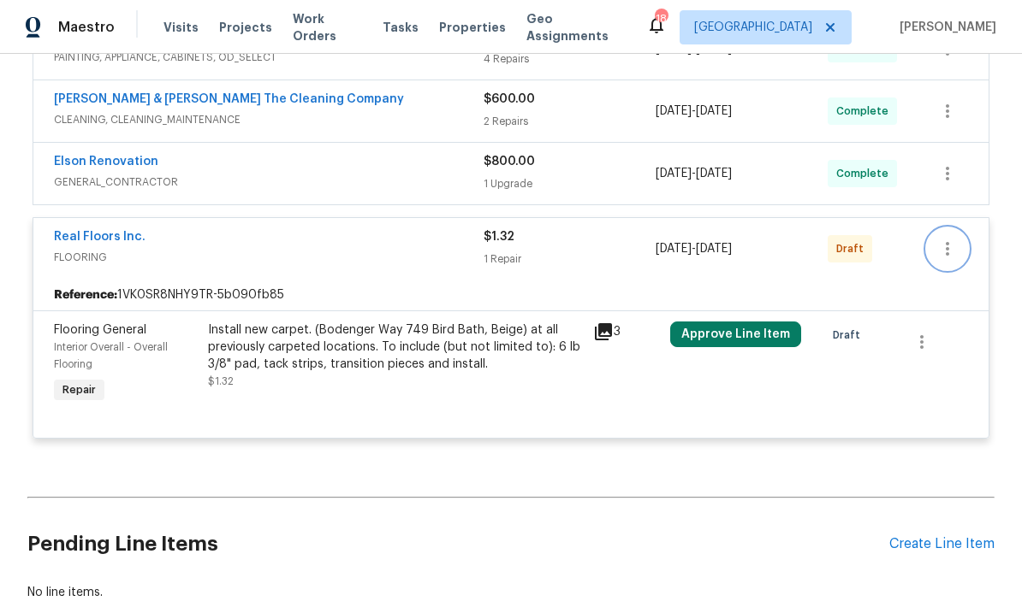
click at [957, 239] on icon "button" at bounding box center [947, 249] width 21 height 21
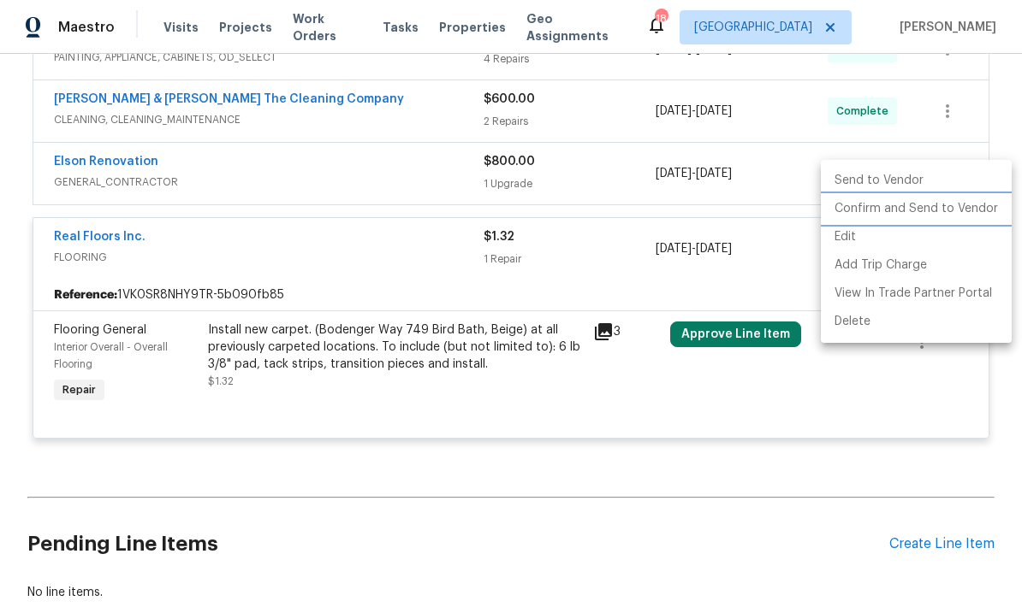
click at [910, 221] on li "Confirm and Send to Vendor" at bounding box center [915, 209] width 191 height 28
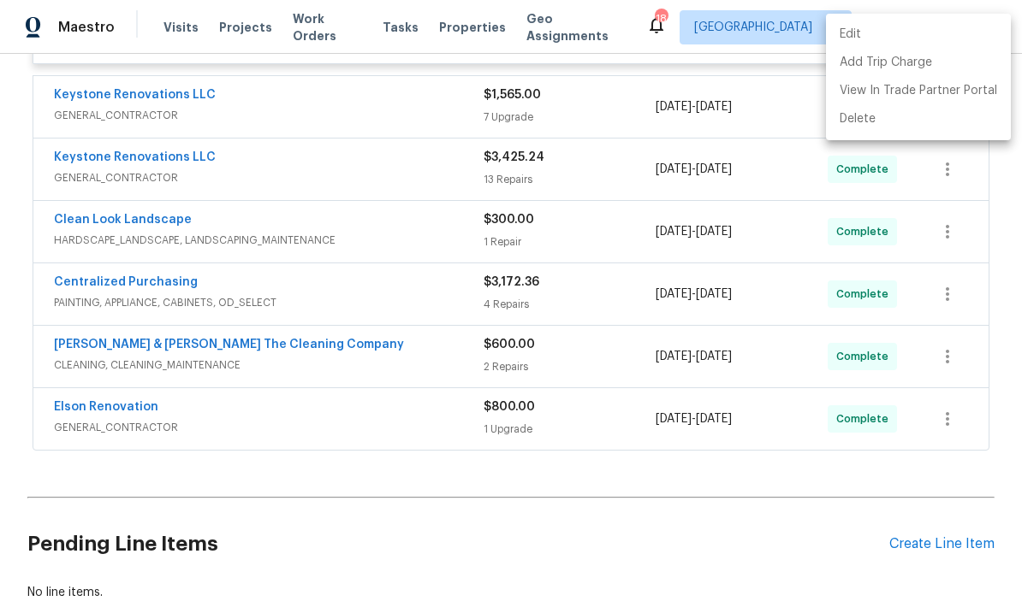
click at [619, 517] on div at bounding box center [511, 303] width 1022 height 607
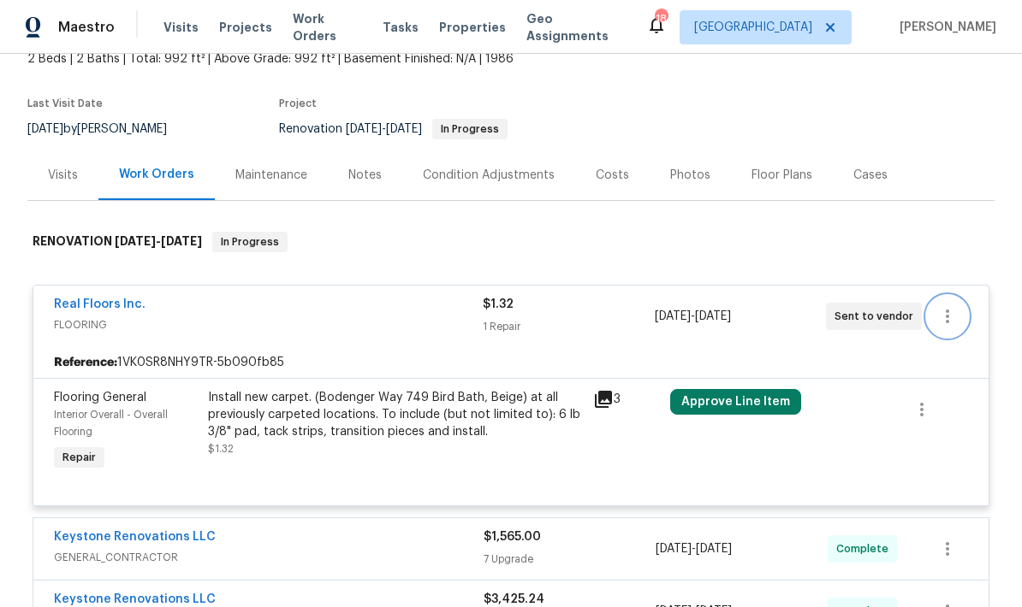
scroll to position [114, 0]
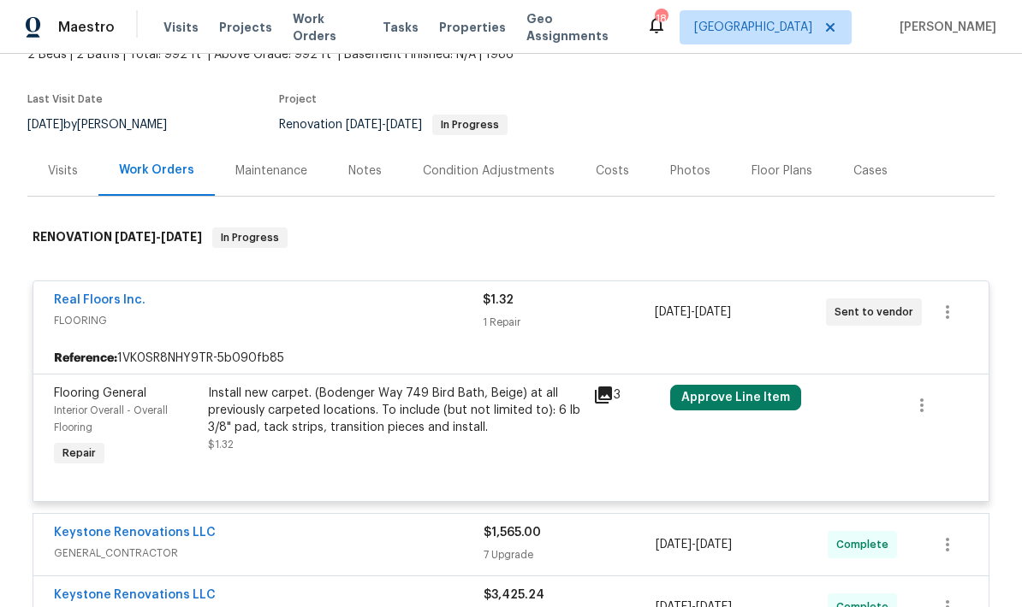
click at [438, 385] on div "Install new carpet. (Bodenger Way 749 Bird Bath, Beige) at all previously carpe…" at bounding box center [395, 410] width 375 height 51
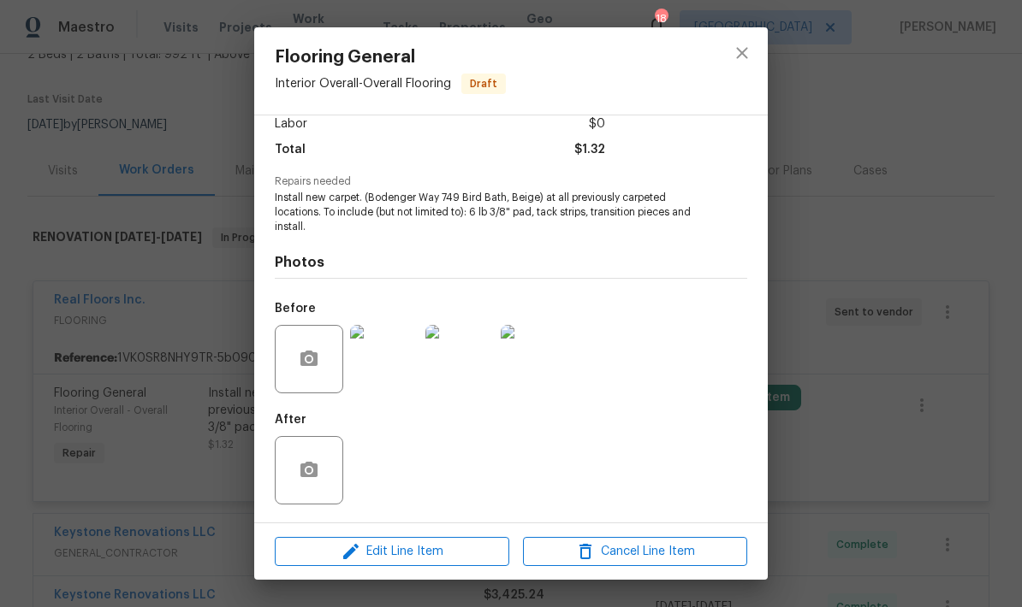
scroll to position [127, 0]
click at [743, 59] on icon "close" at bounding box center [741, 53] width 21 height 21
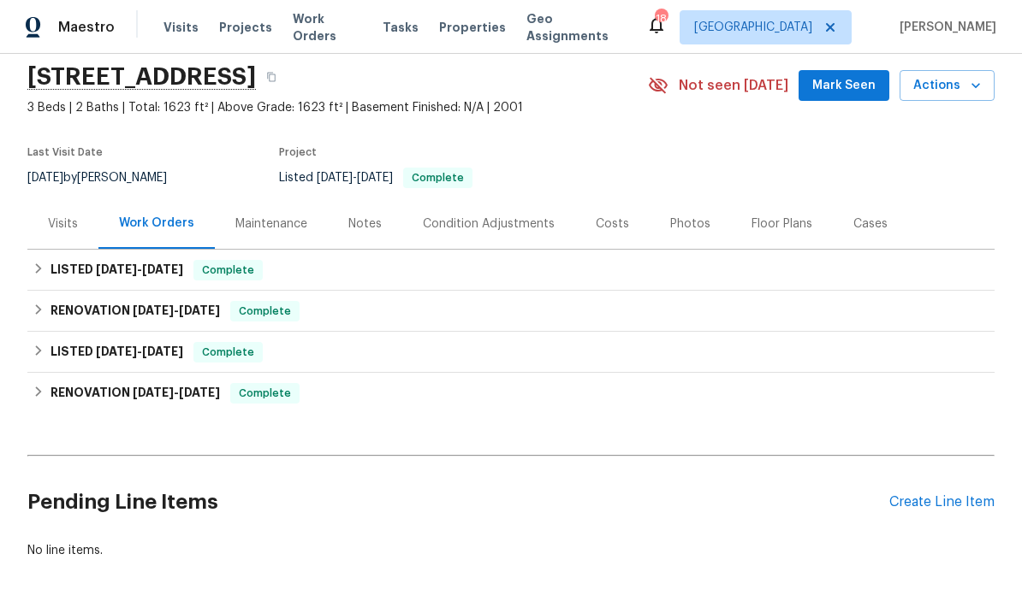
scroll to position [60, 0]
click at [65, 219] on div "Visits" at bounding box center [63, 224] width 30 height 17
